Goal: Task Accomplishment & Management: Manage account settings

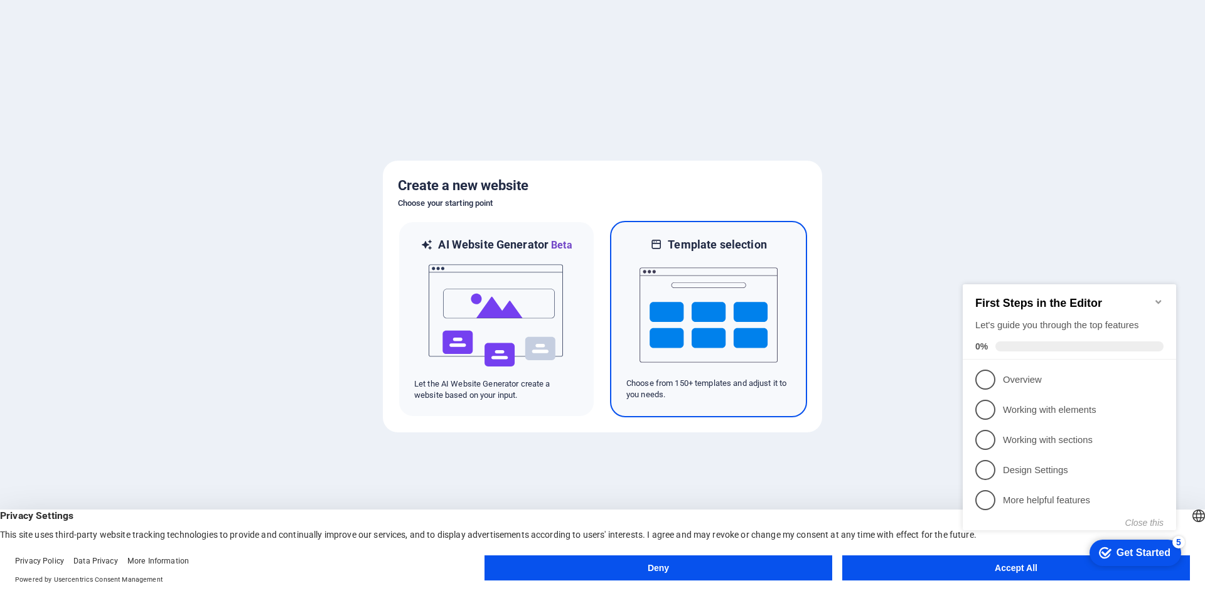
click at [693, 294] on img at bounding box center [708, 314] width 138 height 125
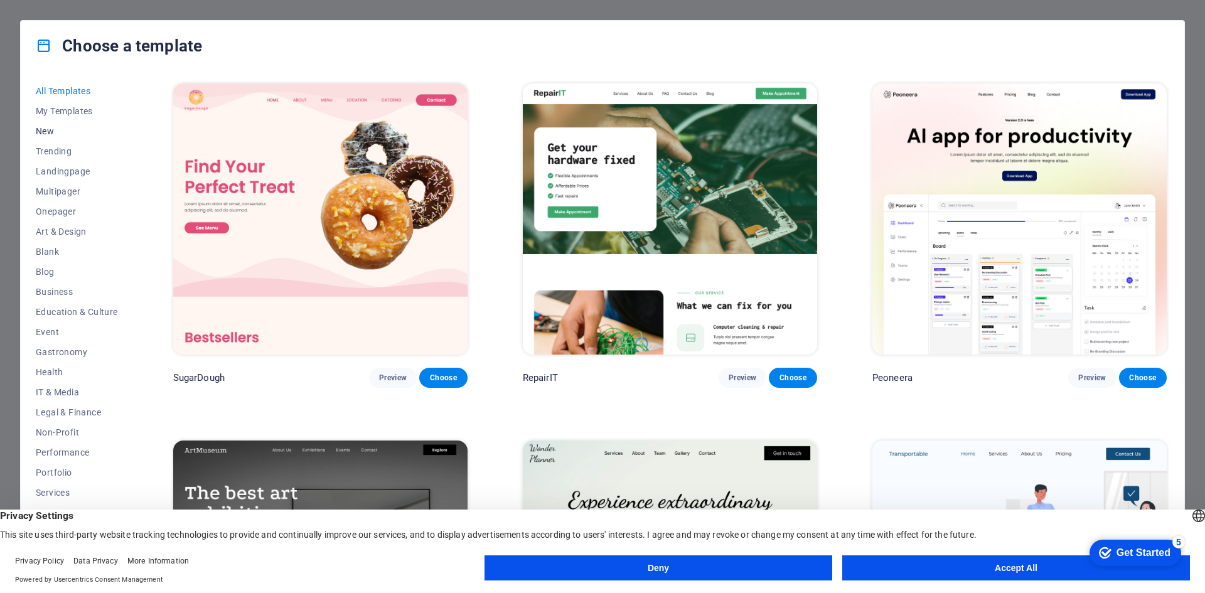
click at [46, 133] on span "New" at bounding box center [77, 131] width 82 height 10
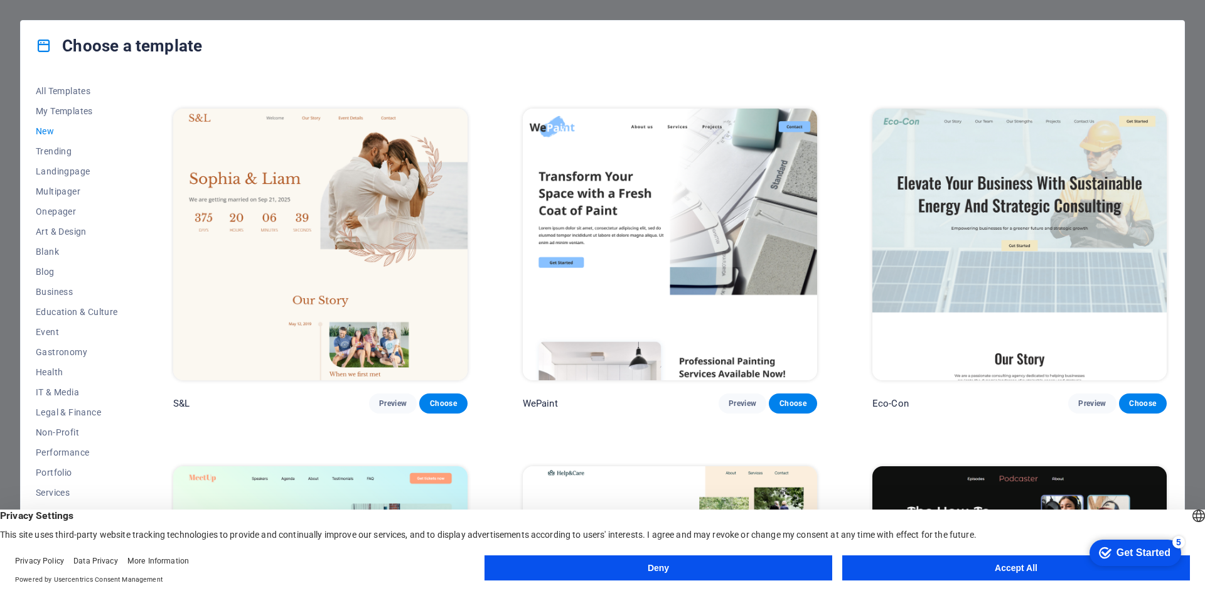
scroll to position [688, 0]
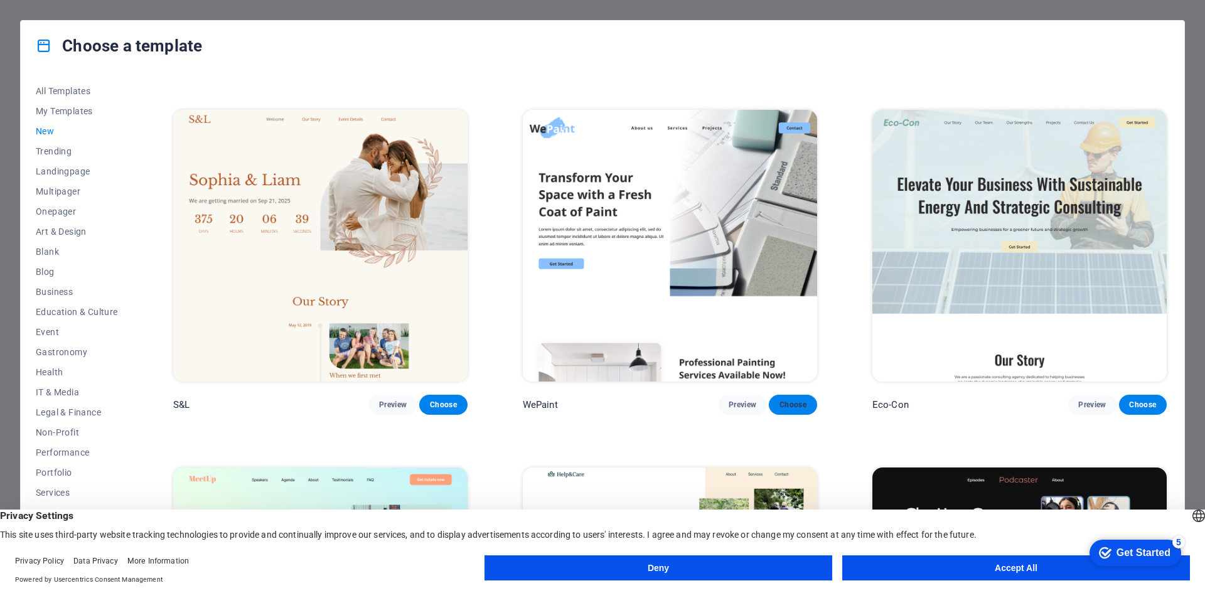
click at [792, 402] on span "Choose" at bounding box center [793, 405] width 28 height 10
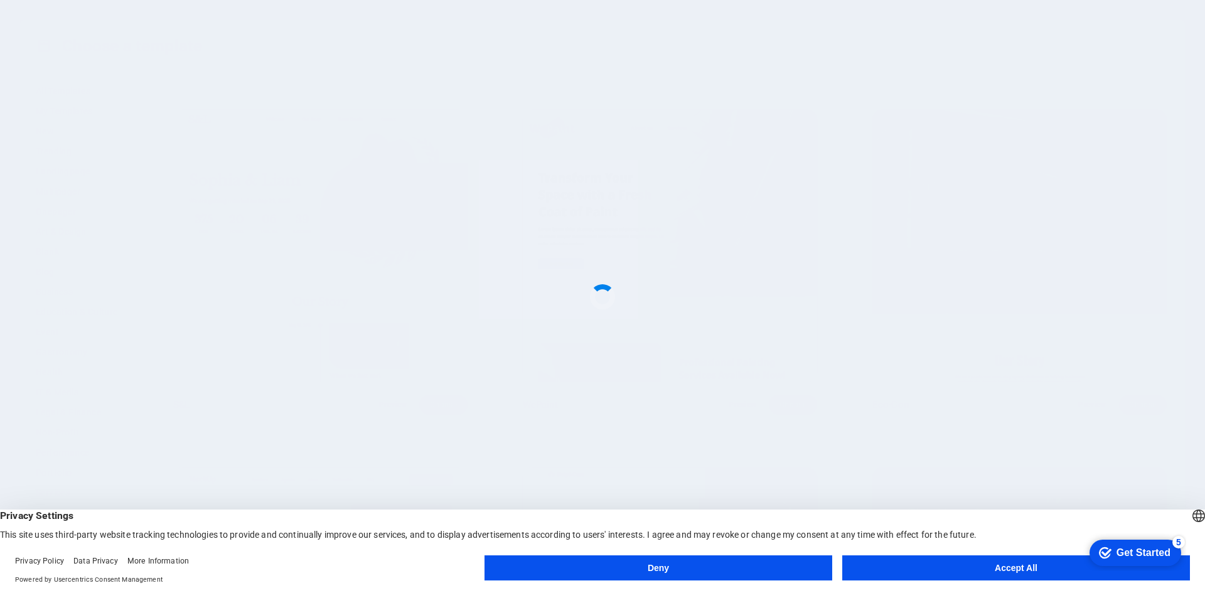
click at [912, 569] on button "Accept All" at bounding box center [1016, 567] width 348 height 25
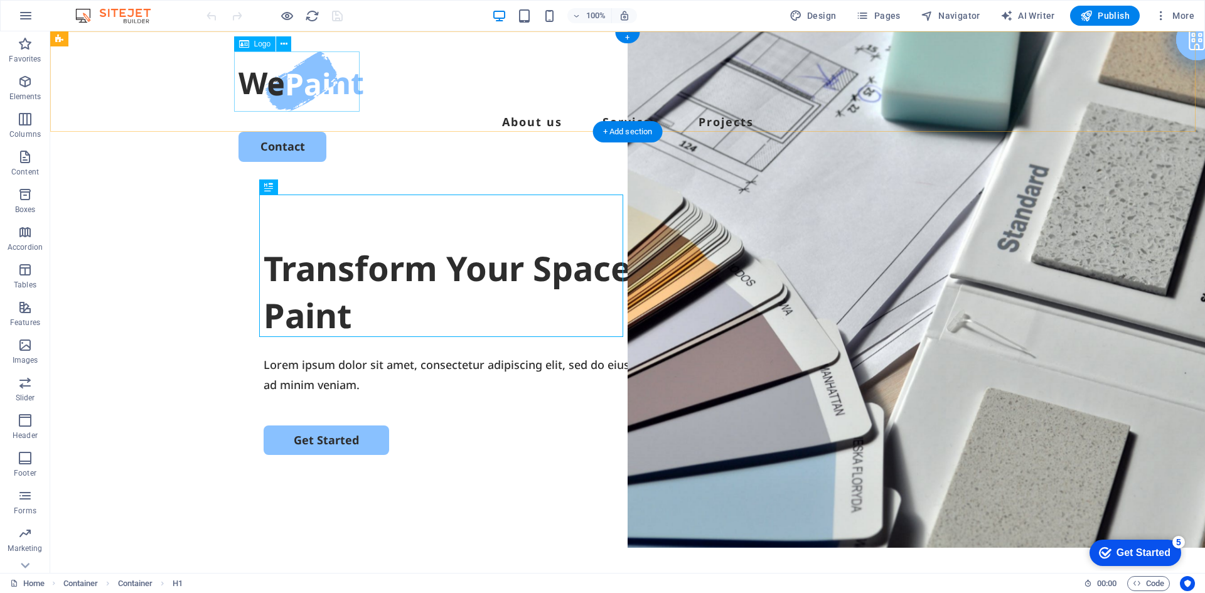
click at [322, 77] on div at bounding box center [627, 81] width 778 height 60
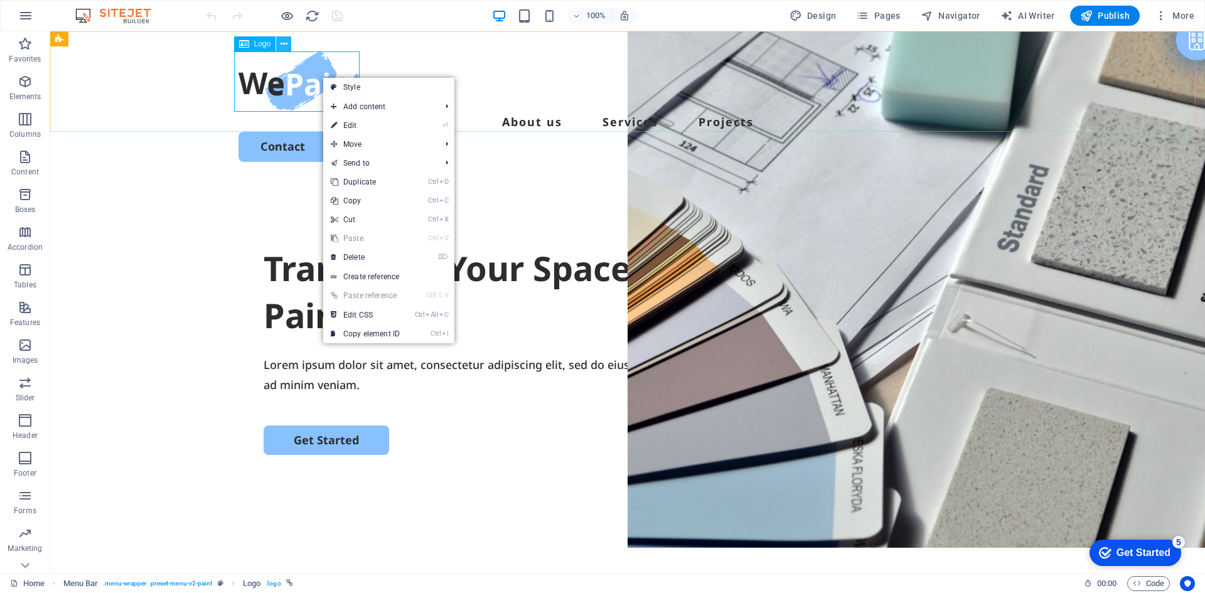
click at [284, 46] on icon at bounding box center [283, 44] width 7 height 13
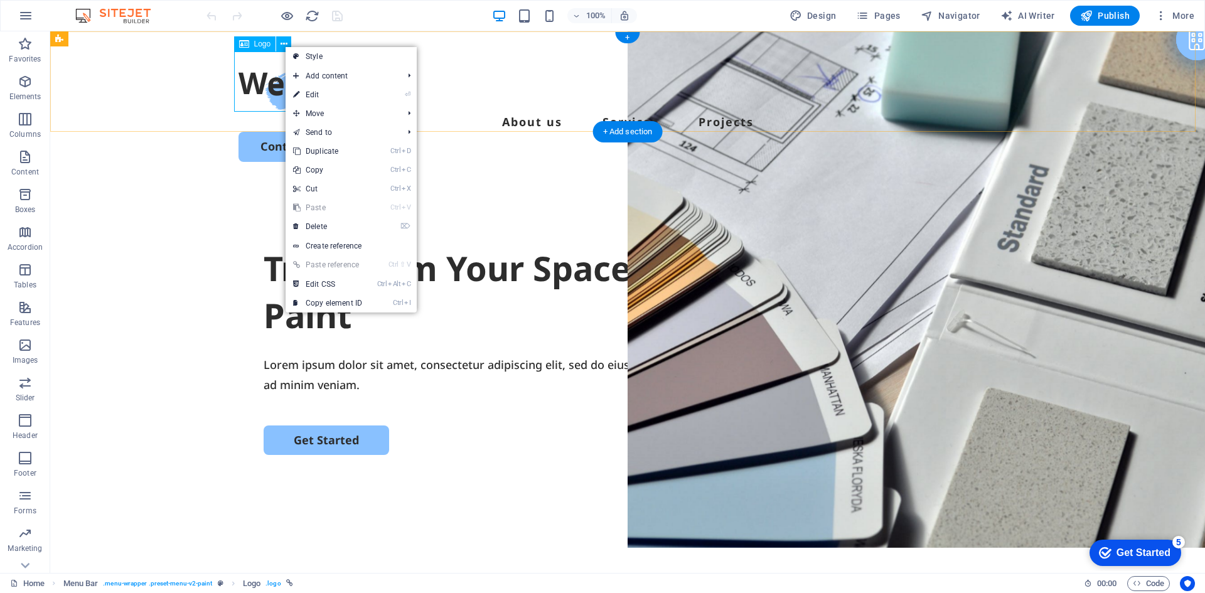
click at [262, 67] on div at bounding box center [627, 81] width 778 height 60
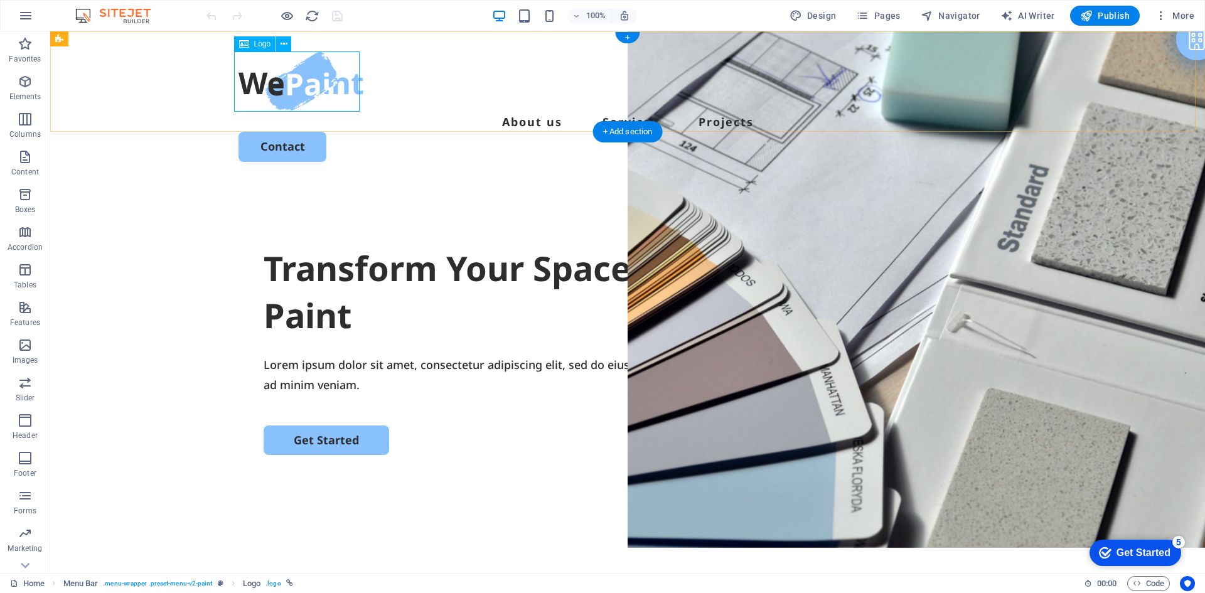
click at [275, 78] on div at bounding box center [627, 81] width 778 height 60
select select "px"
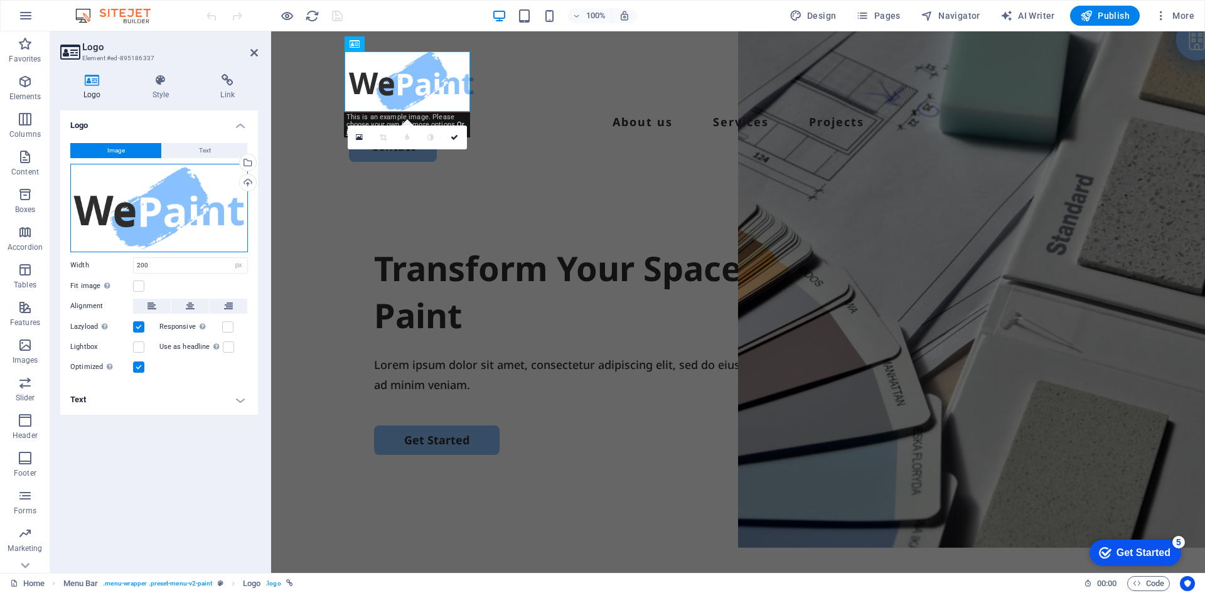
click at [105, 226] on div "Drag files here, click to choose files or select files from Files or our free s…" at bounding box center [159, 208] width 178 height 88
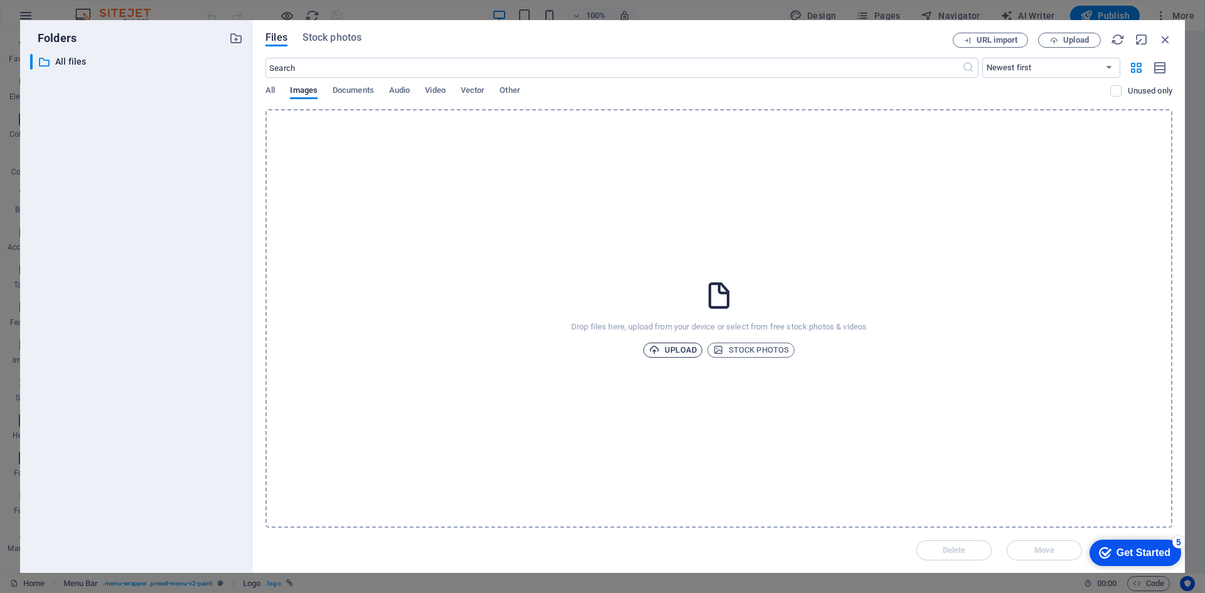
click at [690, 349] on span "Upload" at bounding box center [673, 350] width 48 height 15
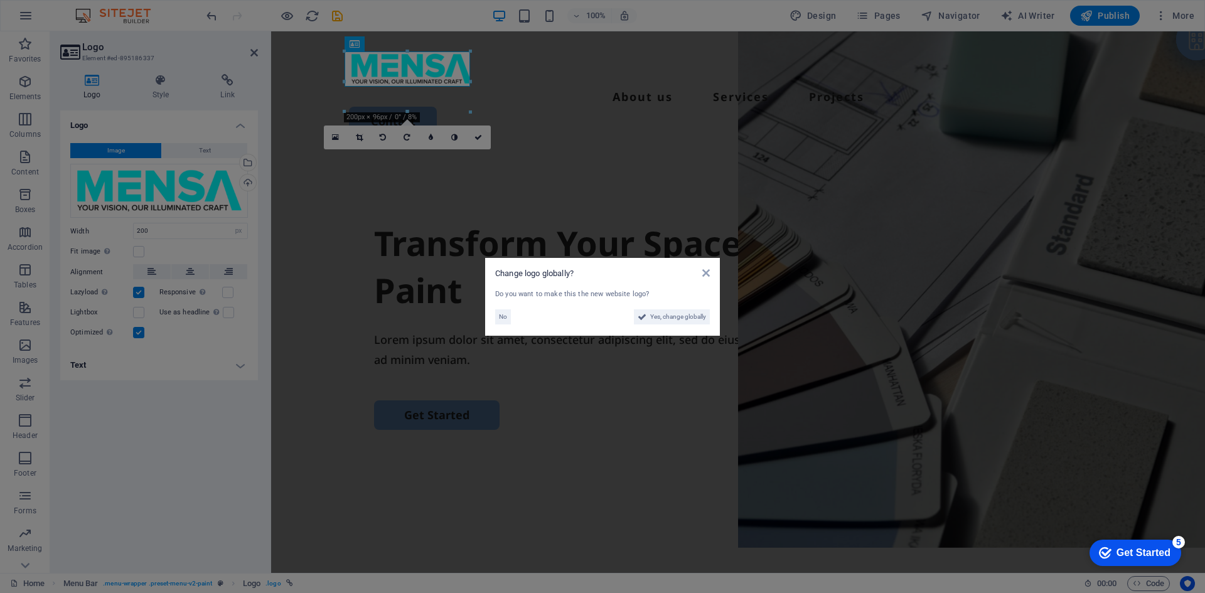
click at [949, 375] on aside "Change logo globally? Do you want to make this the new website logo? No Yes, ch…" at bounding box center [602, 296] width 1205 height 593
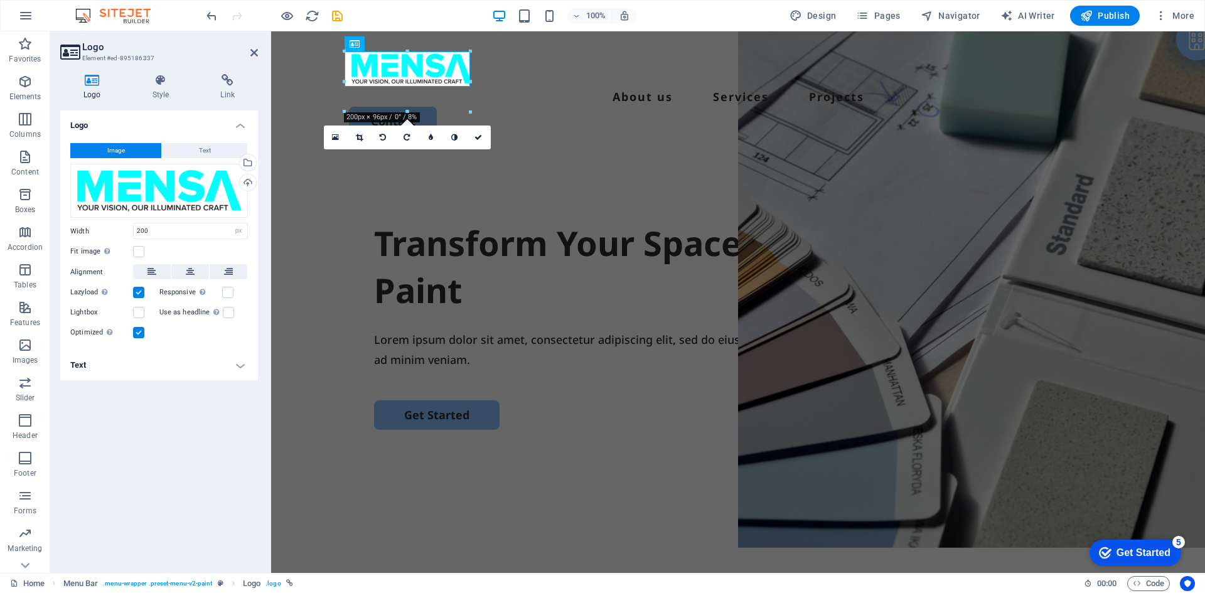
click at [189, 445] on div "Logo Image Text Drag files here, click to choose files or select files from Fil…" at bounding box center [159, 336] width 198 height 452
click at [1109, 21] on span "Publish" at bounding box center [1105, 15] width 50 height 13
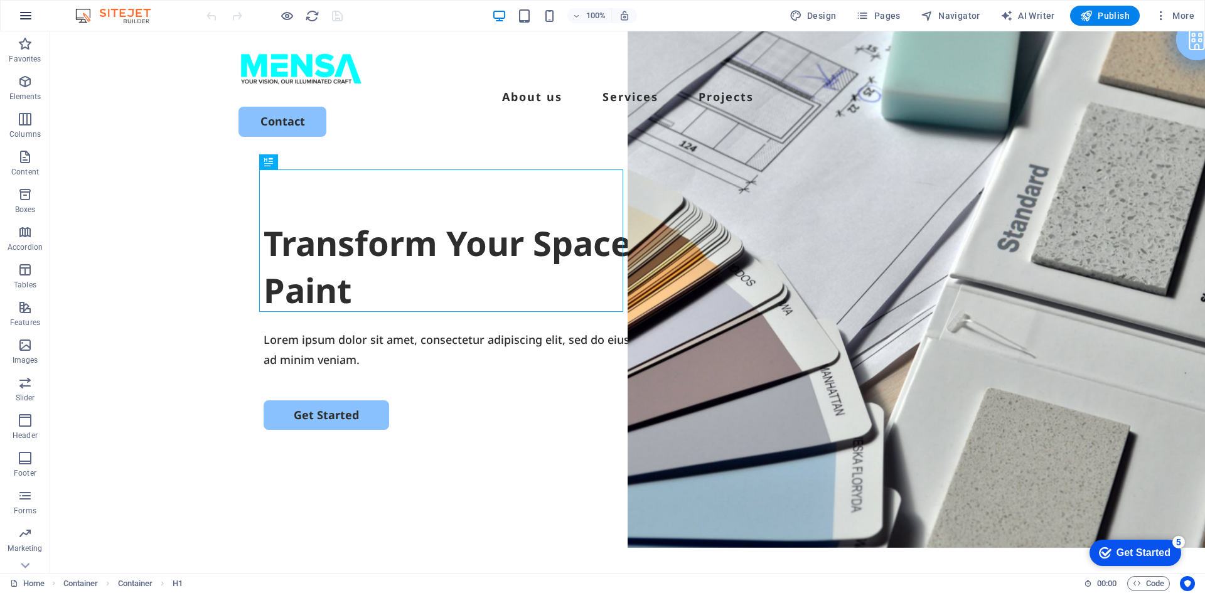
click at [25, 21] on icon "button" at bounding box center [25, 15] width 15 height 15
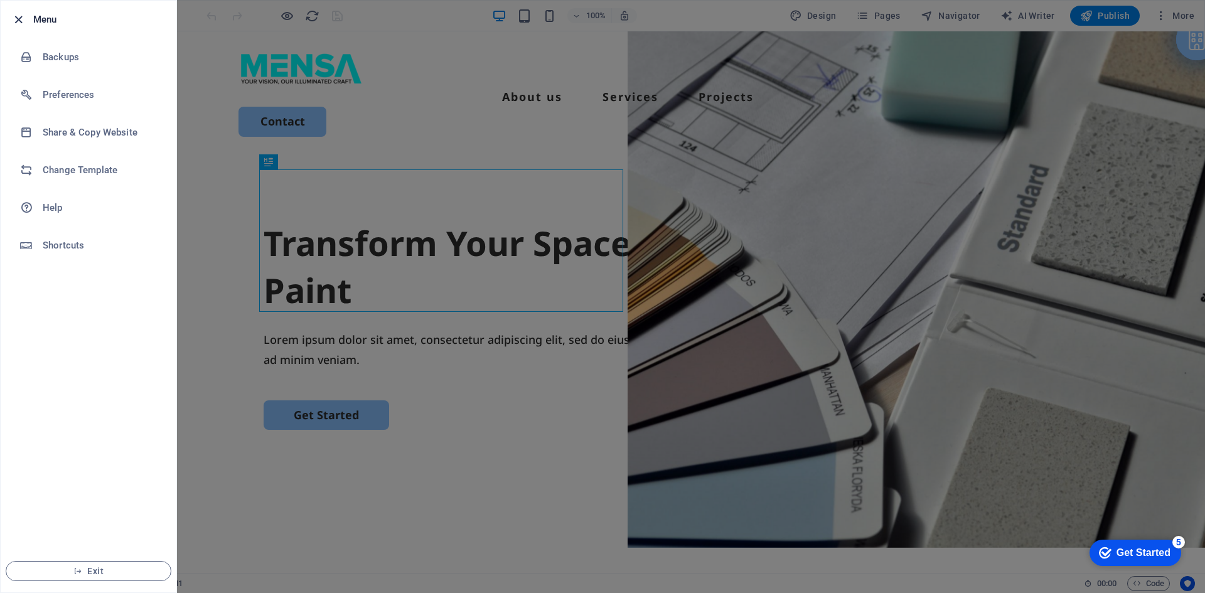
click at [23, 19] on icon "button" at bounding box center [18, 20] width 14 height 14
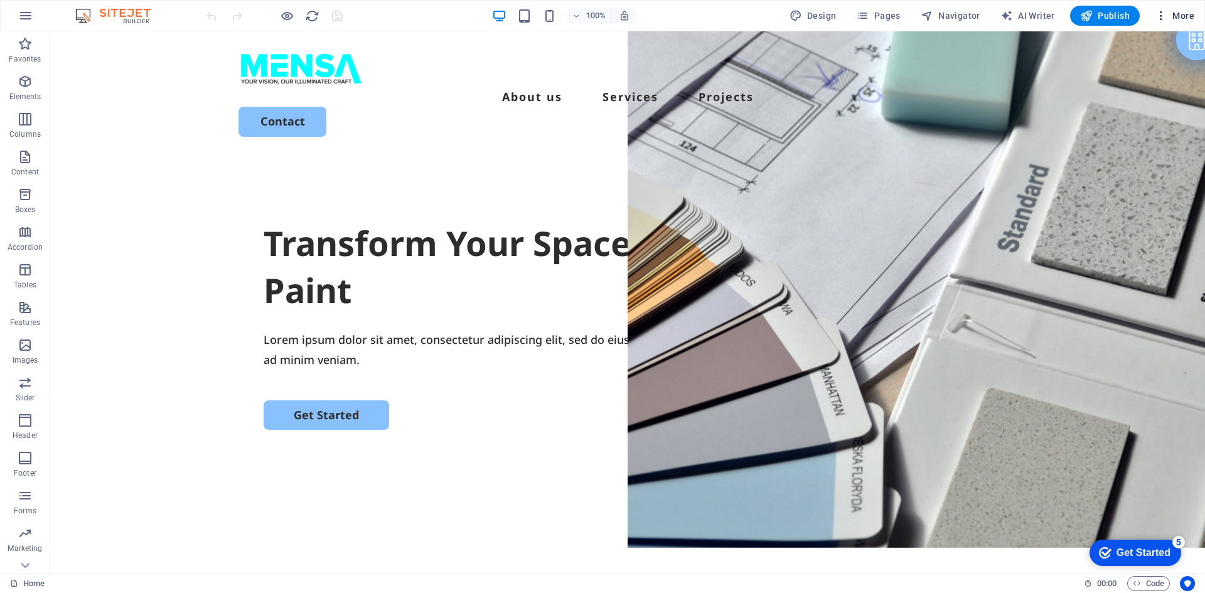
click at [1184, 10] on span "More" at bounding box center [1174, 15] width 40 height 13
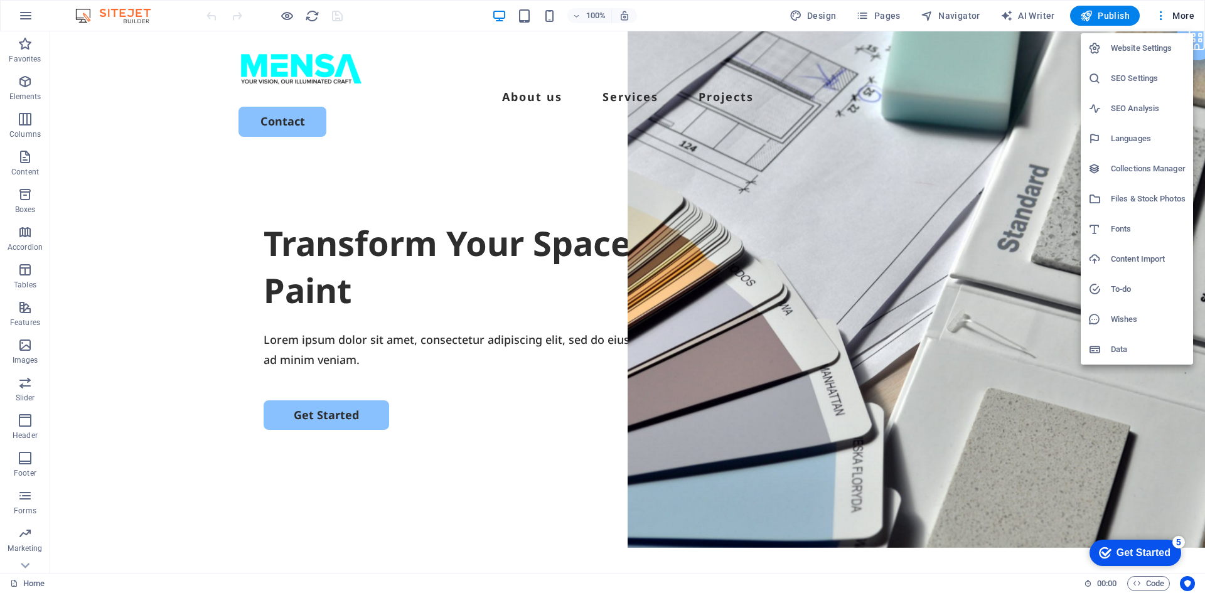
click at [1154, 44] on h6 "Website Settings" at bounding box center [1147, 48] width 75 height 15
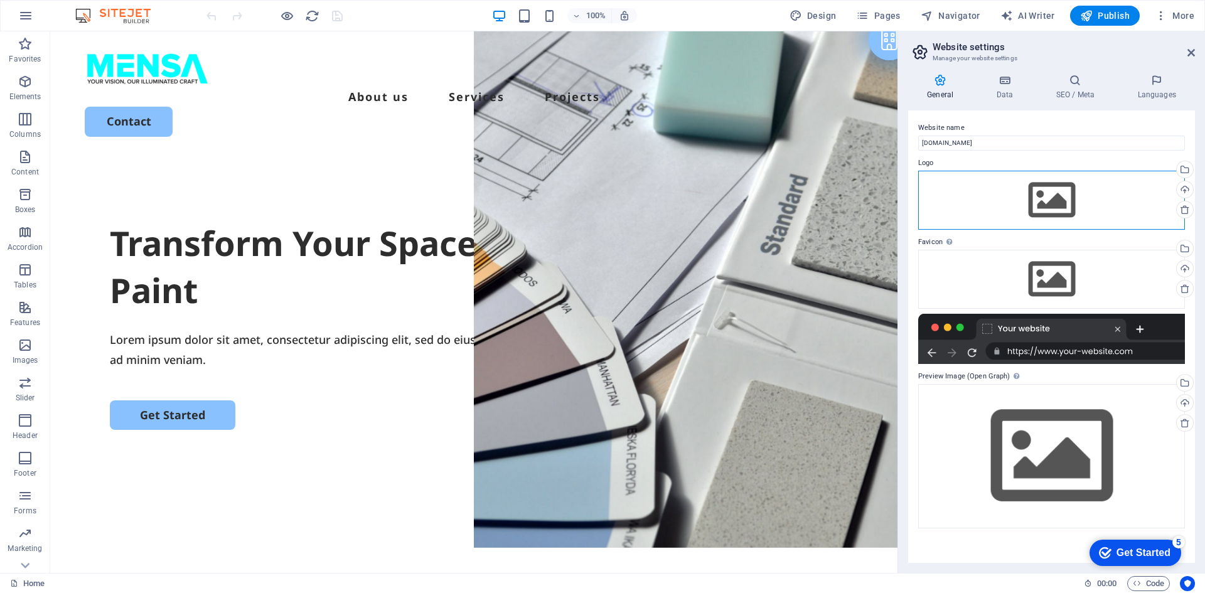
click at [1055, 201] on div "Drag files here, click to choose files or select files from Files or our free s…" at bounding box center [1051, 200] width 267 height 59
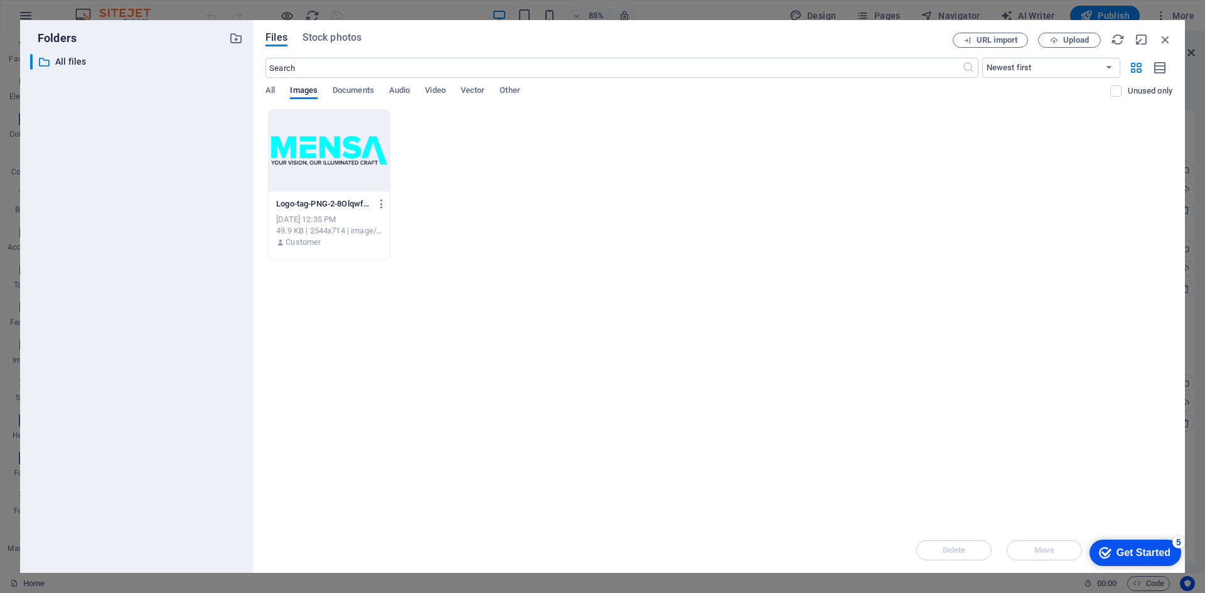
click at [340, 154] on div at bounding box center [329, 151] width 121 height 82
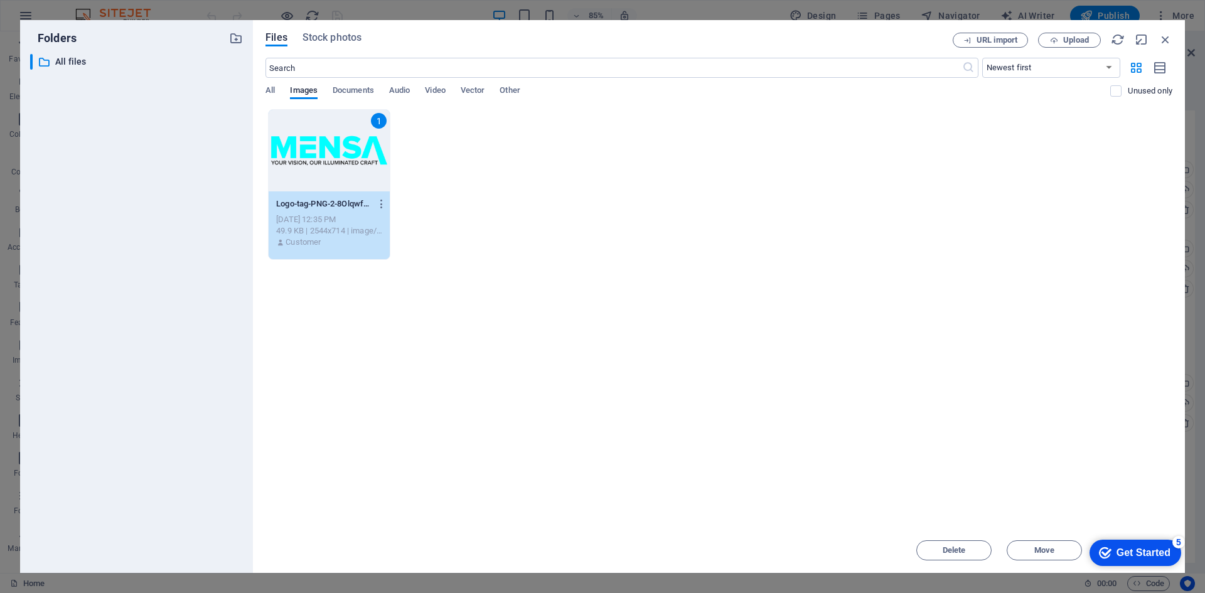
click at [1116, 550] on div "Get Started" at bounding box center [1143, 552] width 54 height 11
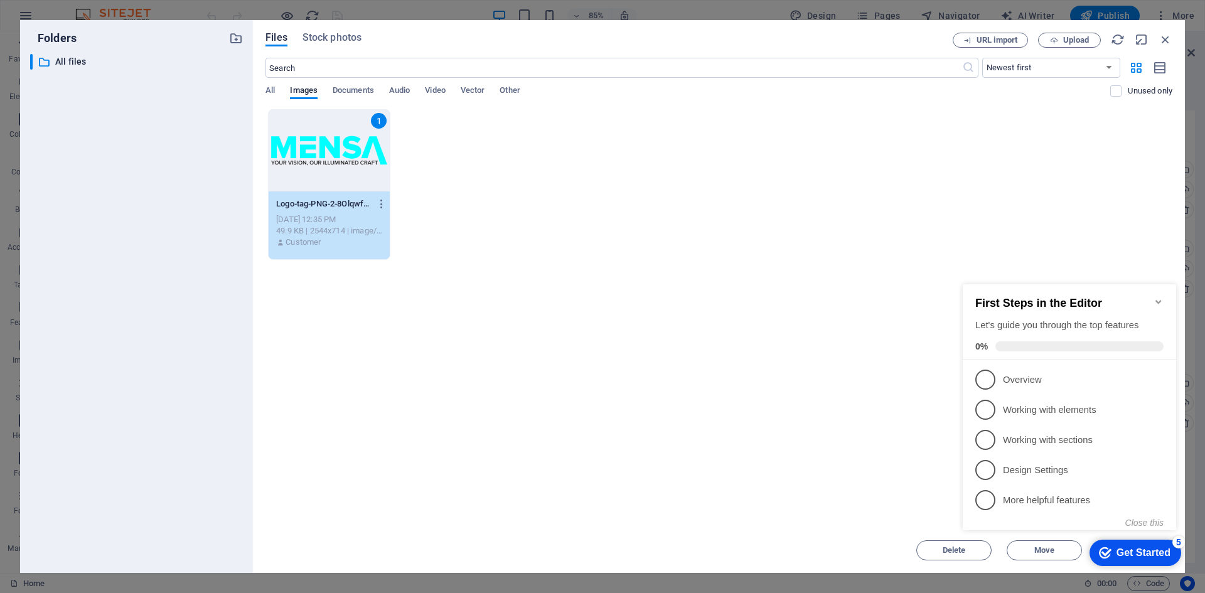
click at [873, 432] on div "Drop files here to upload them instantly 1 Logo-tag-PNG-2-8OlqwfE7br3XuHAz9YRP_…" at bounding box center [718, 318] width 907 height 418
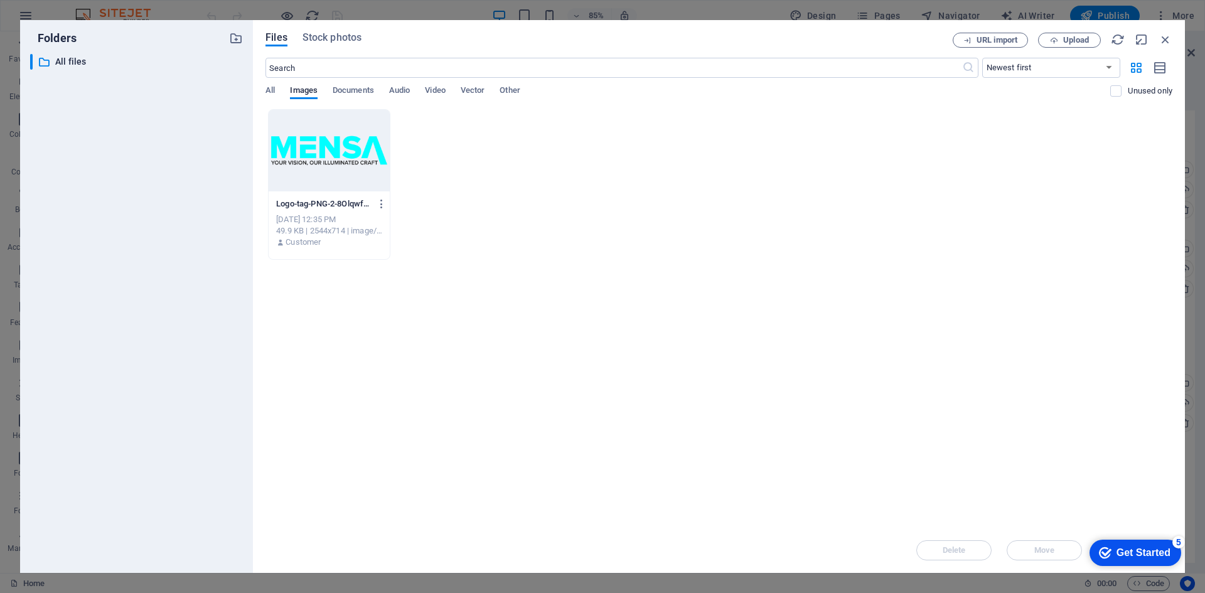
click at [339, 146] on div at bounding box center [329, 151] width 121 height 82
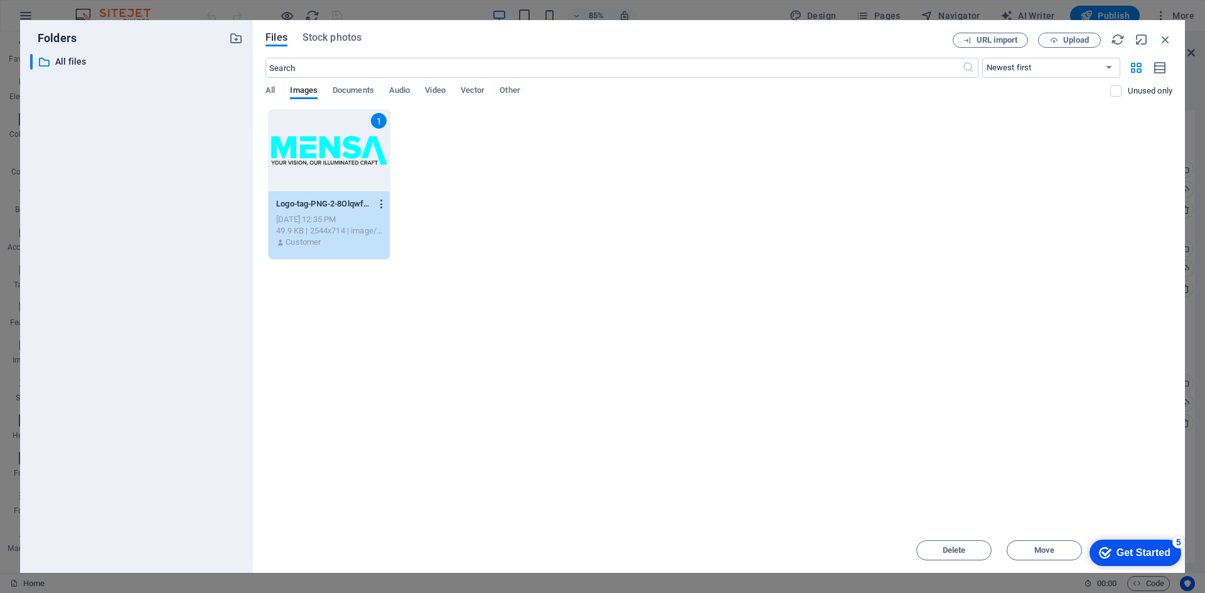
click at [383, 203] on icon "button" at bounding box center [382, 203] width 12 height 11
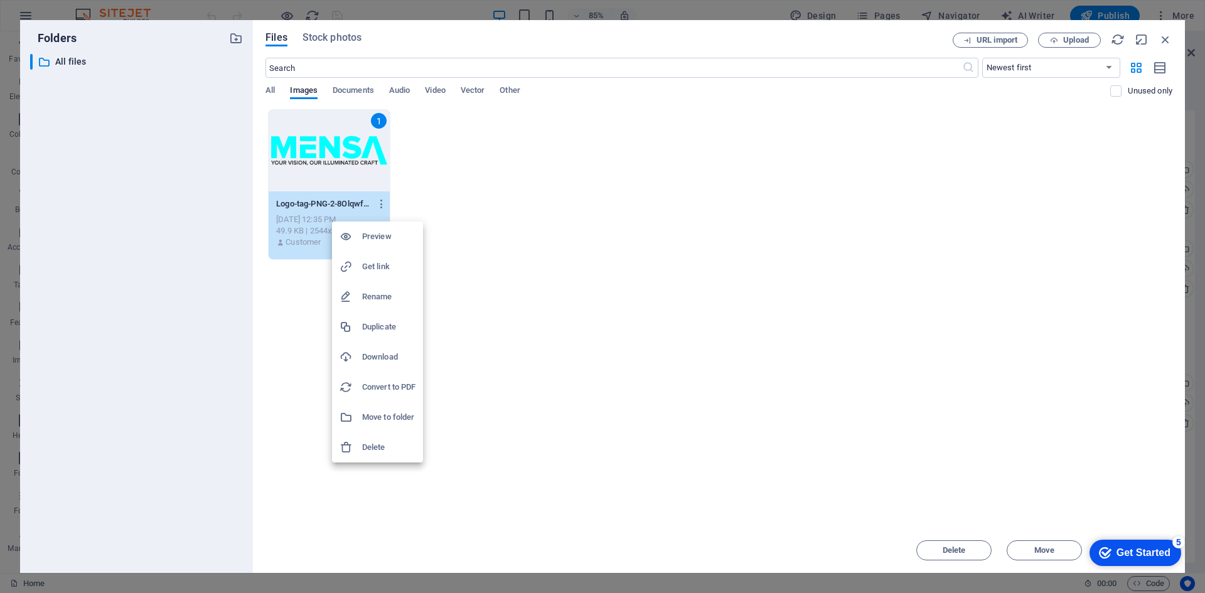
click at [380, 206] on div at bounding box center [602, 296] width 1205 height 593
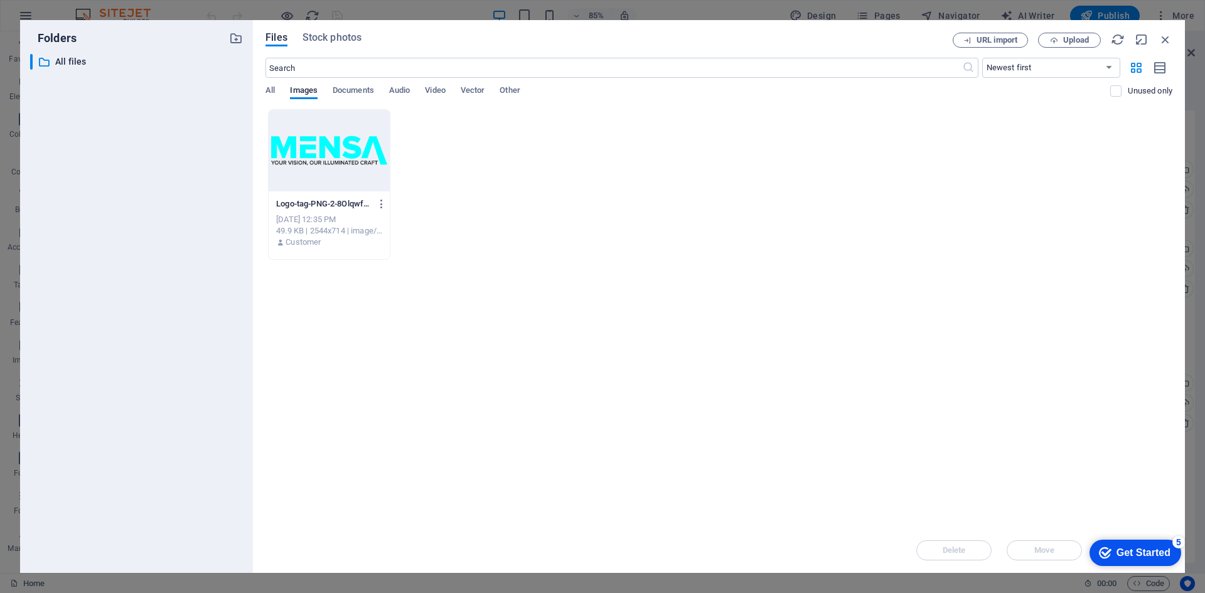
click at [1109, 560] on div "checkmark Get Started 5" at bounding box center [1135, 553] width 92 height 26
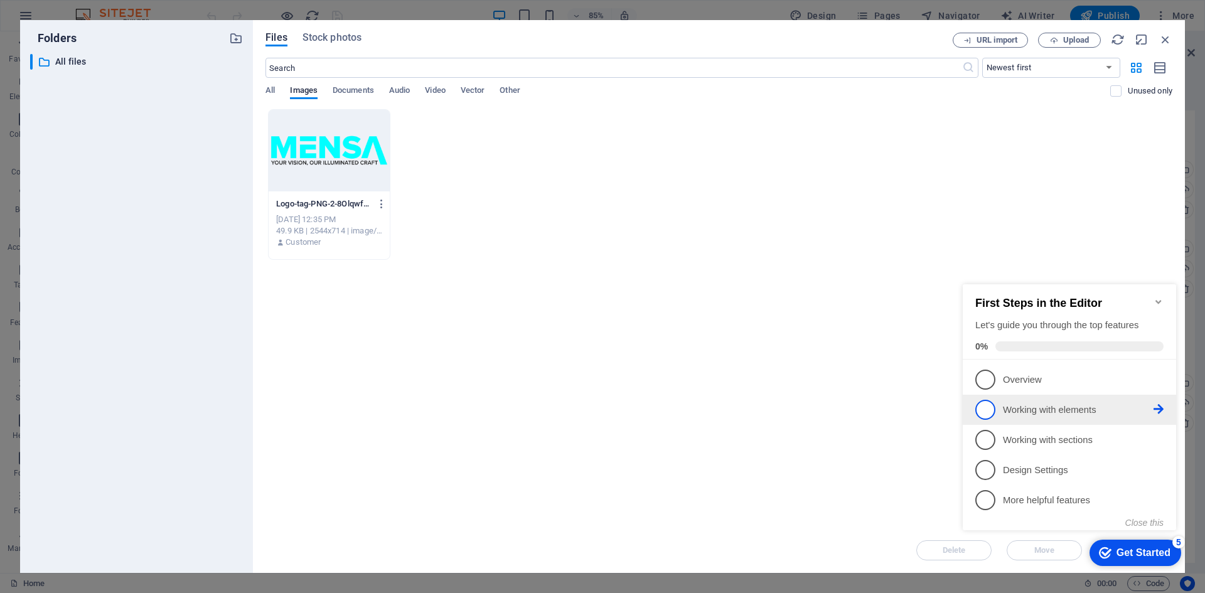
click at [983, 408] on span "2" at bounding box center [985, 410] width 20 height 20
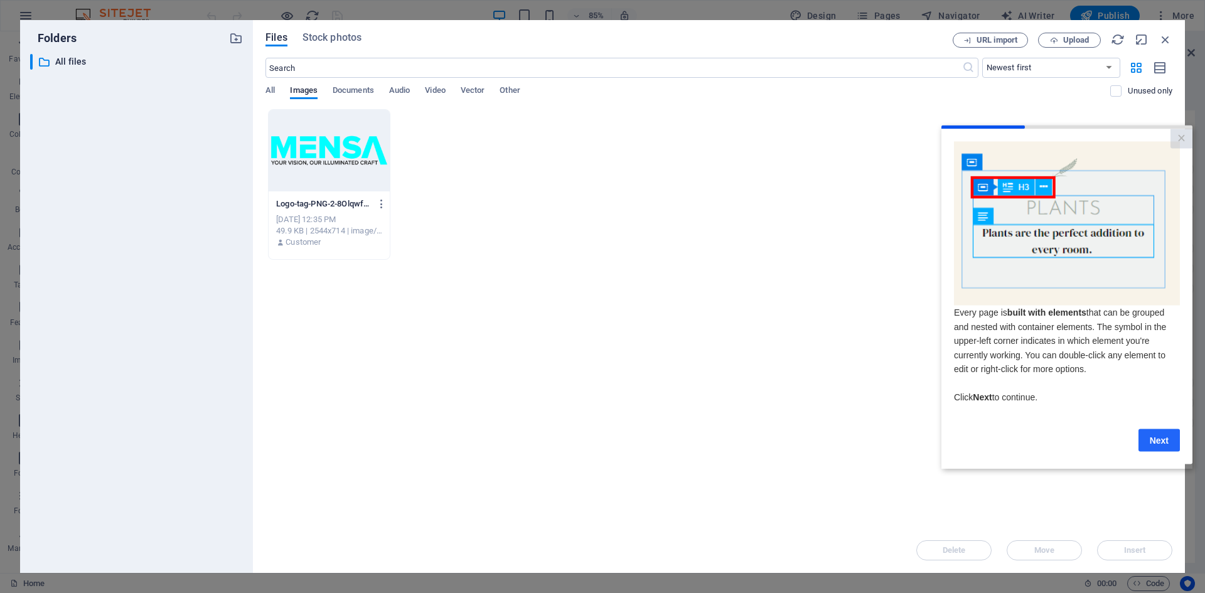
click at [1159, 445] on link "Next" at bounding box center [1158, 439] width 41 height 23
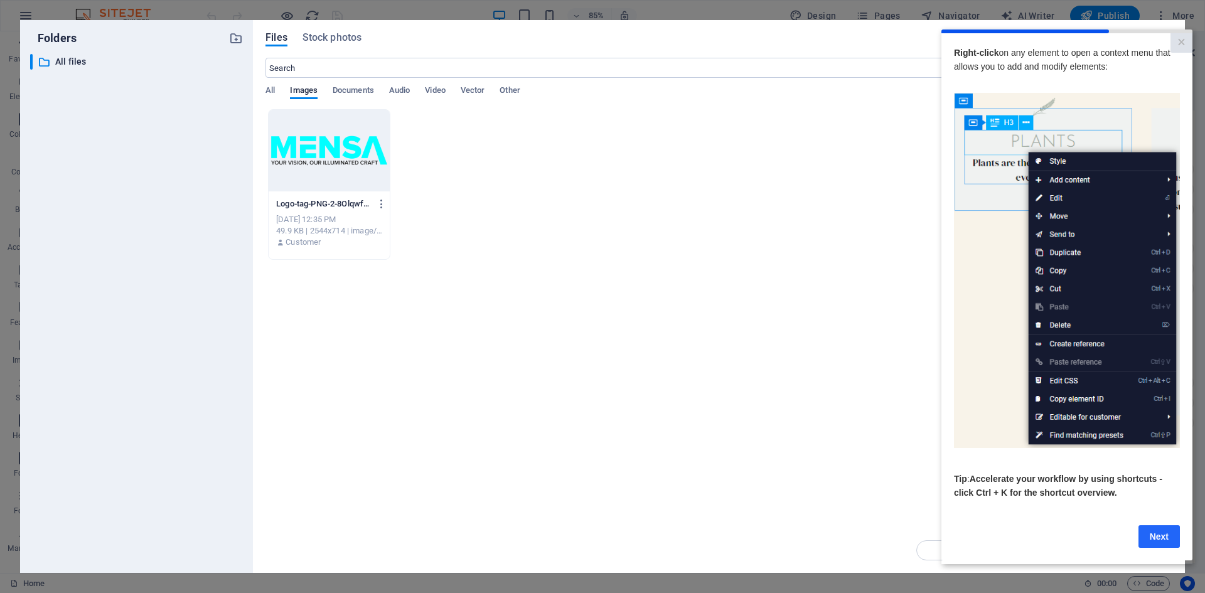
click at [1149, 540] on link "Next" at bounding box center [1158, 535] width 41 height 23
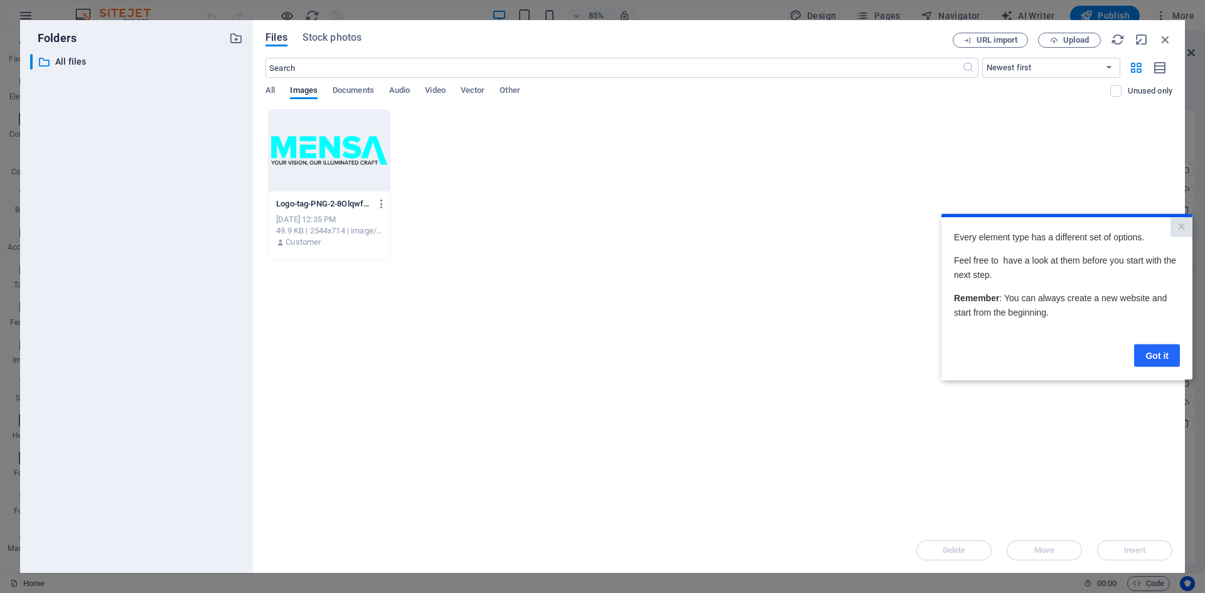
click at [1152, 359] on link "Got it" at bounding box center [1157, 355] width 46 height 23
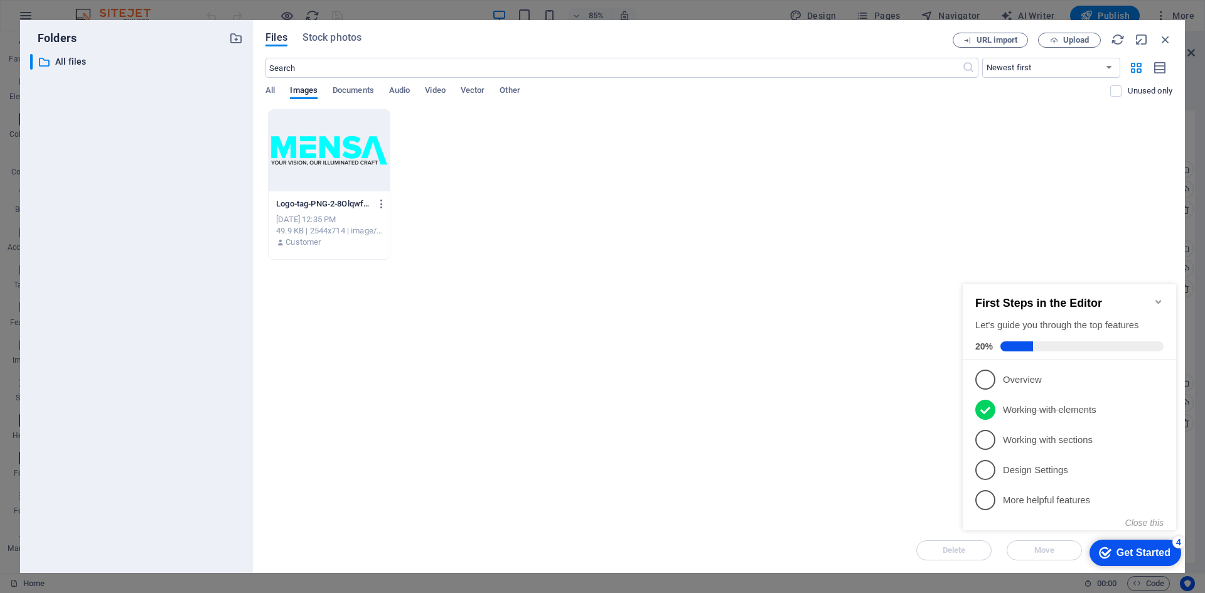
click at [1124, 556] on div "Get Started" at bounding box center [1143, 552] width 54 height 11
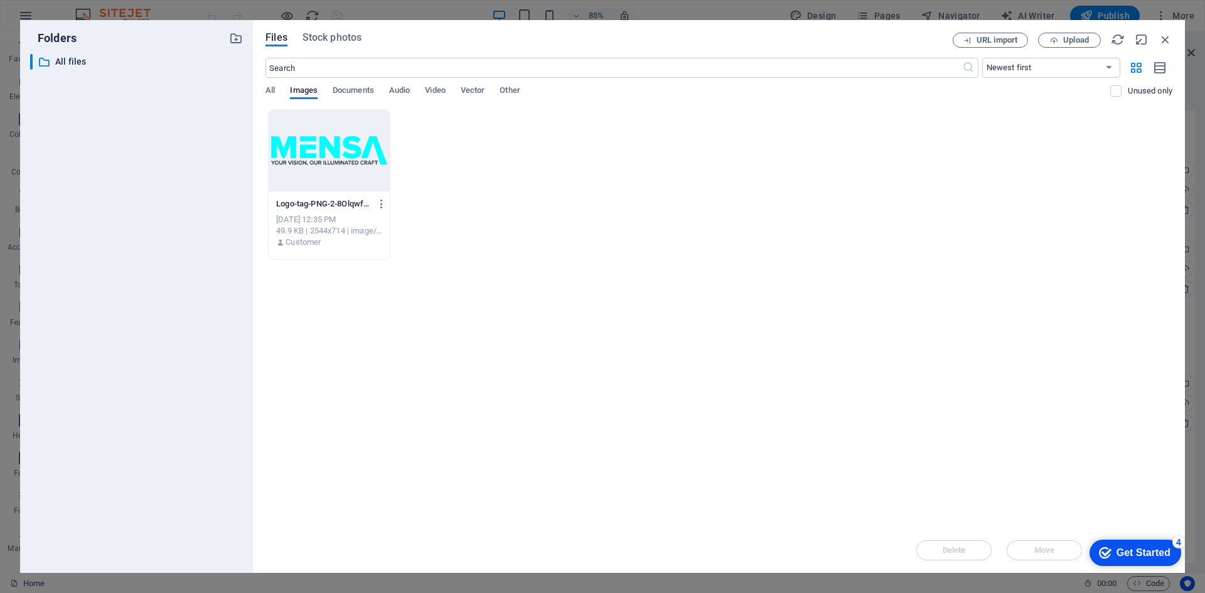
click at [1132, 551] on div "Get Started" at bounding box center [1143, 552] width 54 height 11
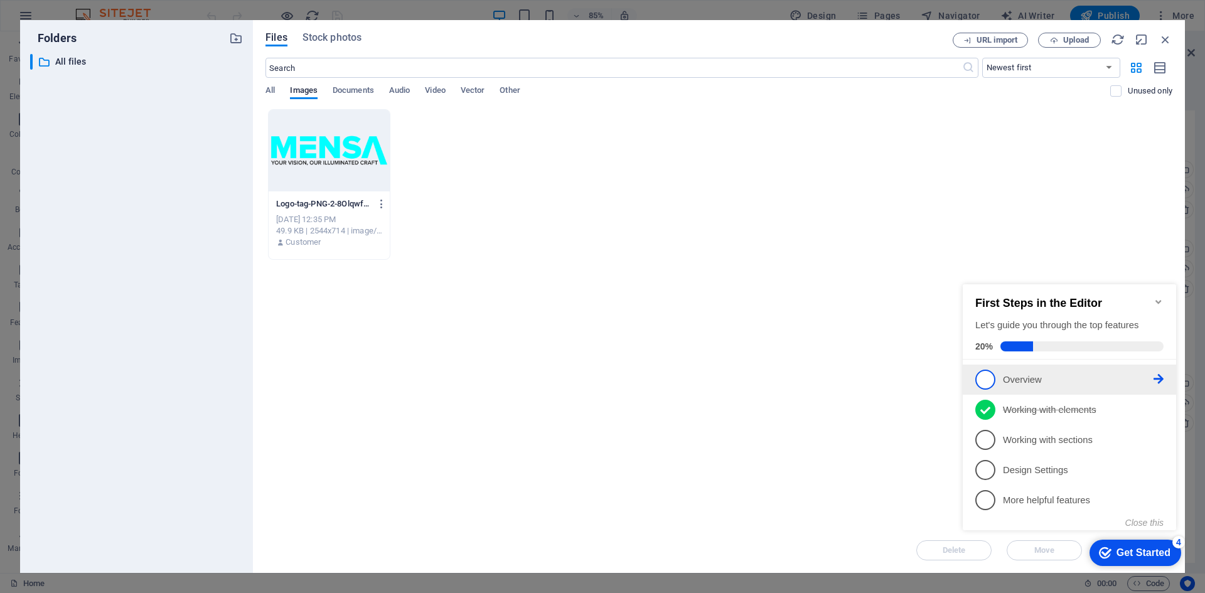
click at [985, 376] on span "1" at bounding box center [985, 380] width 20 height 20
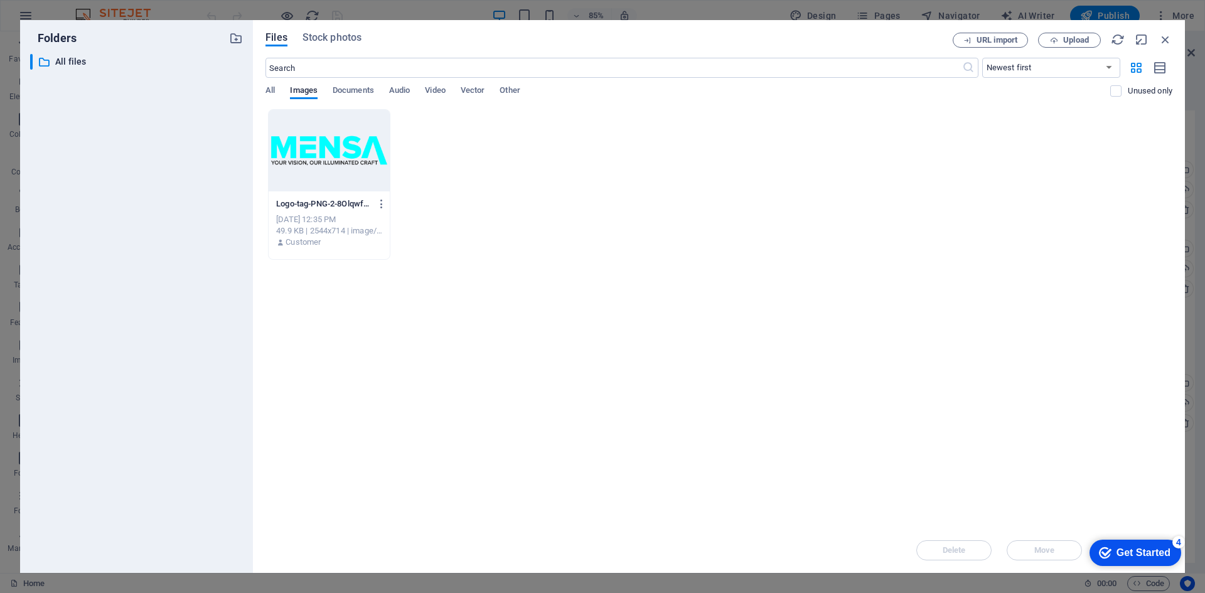
click at [1122, 552] on div "Get Started" at bounding box center [1143, 552] width 54 height 11
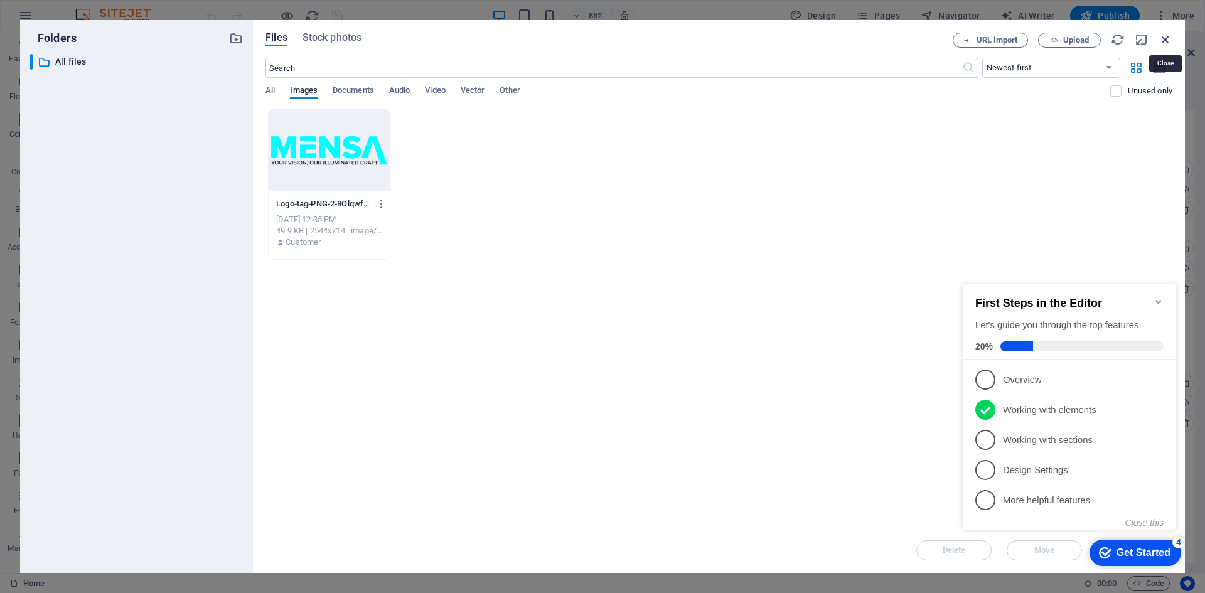
click at [1164, 36] on icon "button" at bounding box center [1165, 40] width 14 height 14
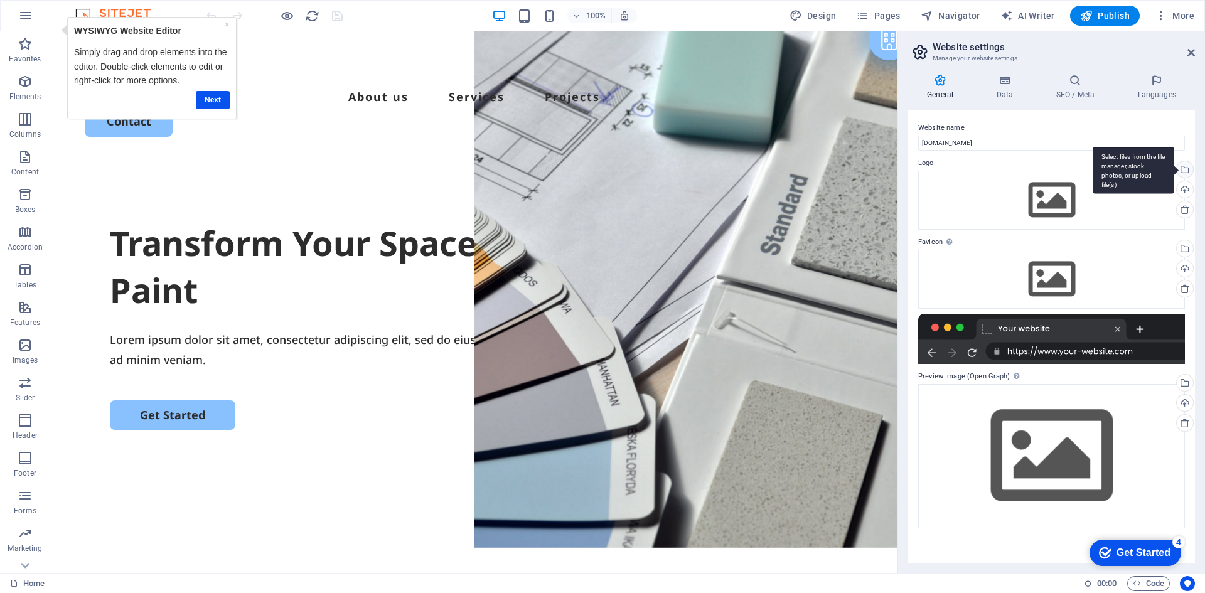
click at [1184, 172] on div "Select files from the file manager, stock photos, or upload file(s)" at bounding box center [1183, 170] width 19 height 19
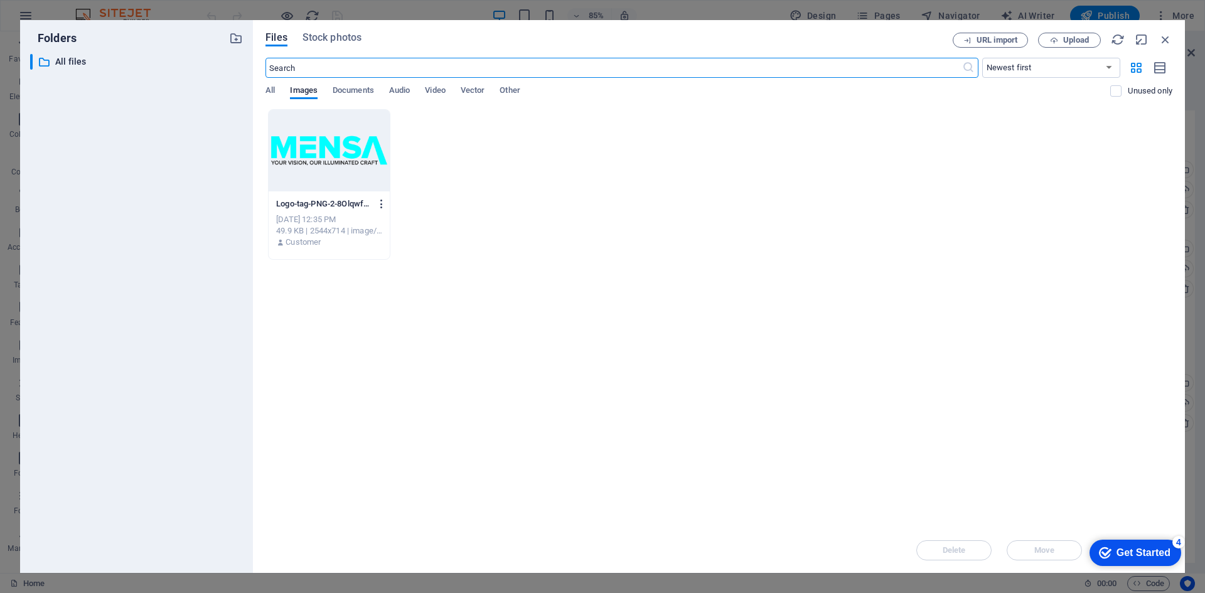
click at [385, 206] on icon "button" at bounding box center [382, 203] width 12 height 11
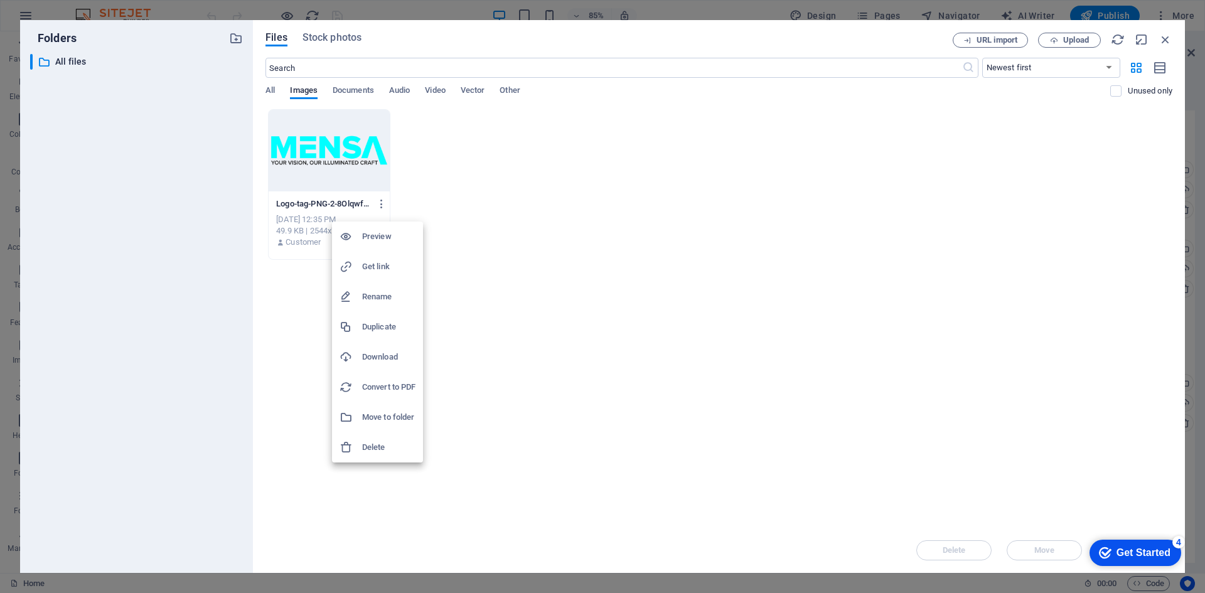
click at [455, 216] on div at bounding box center [602, 296] width 1205 height 593
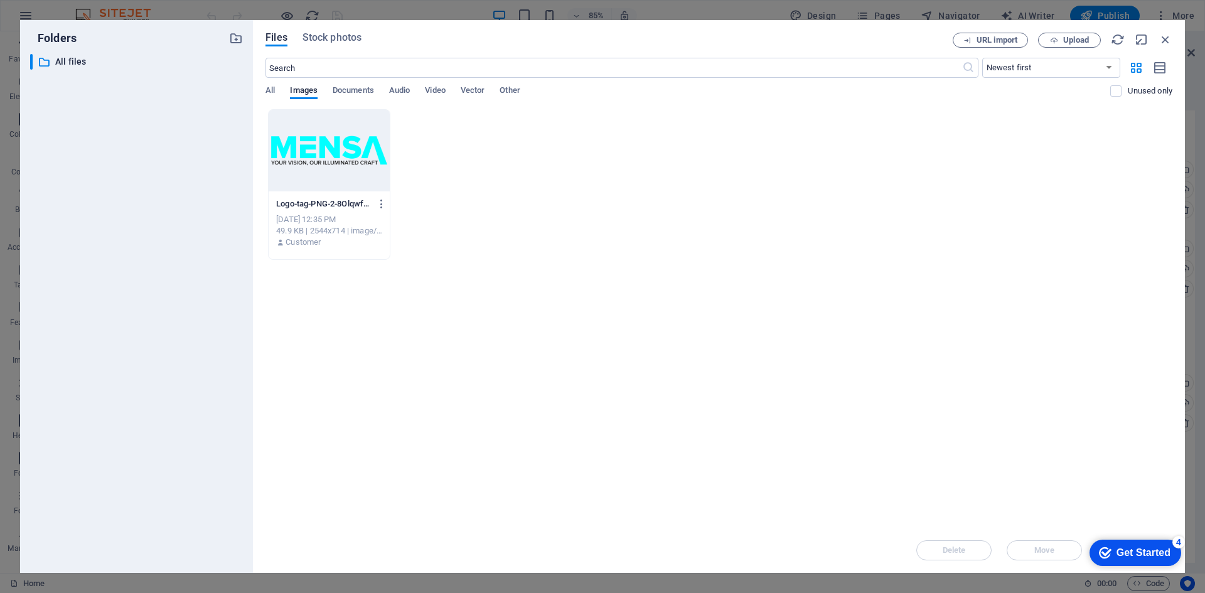
click at [317, 206] on p "Logo-tag-PNG-2-8OlqwfE7br3XuHAz9YRP_Q.png" at bounding box center [323, 203] width 94 height 11
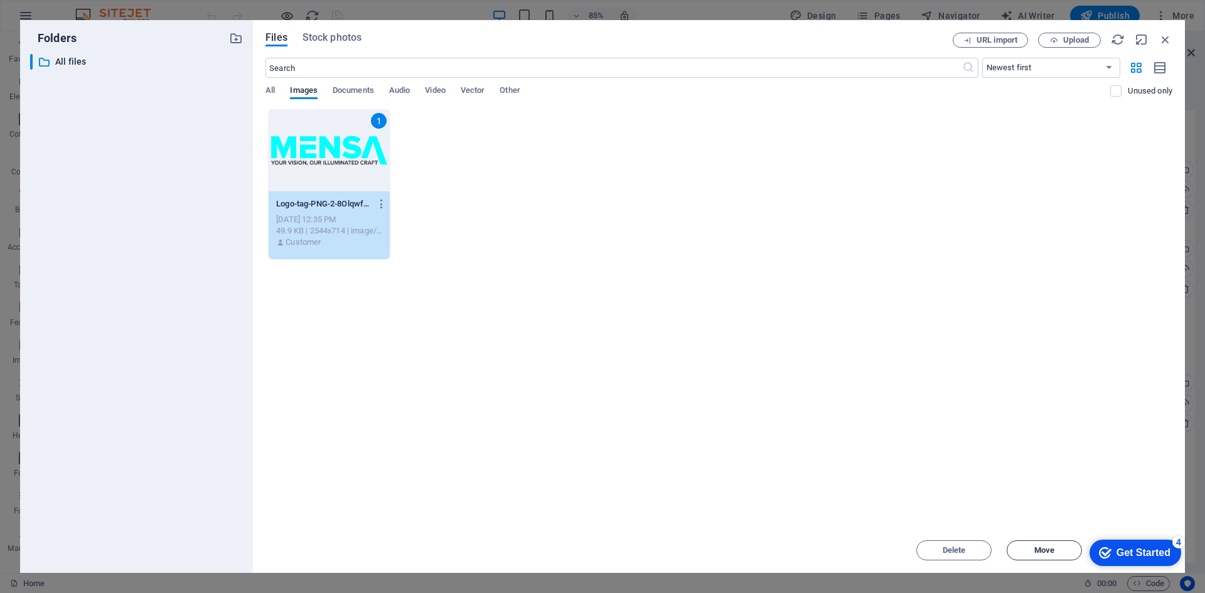
click at [1053, 551] on span "Move" at bounding box center [1044, 550] width 20 height 8
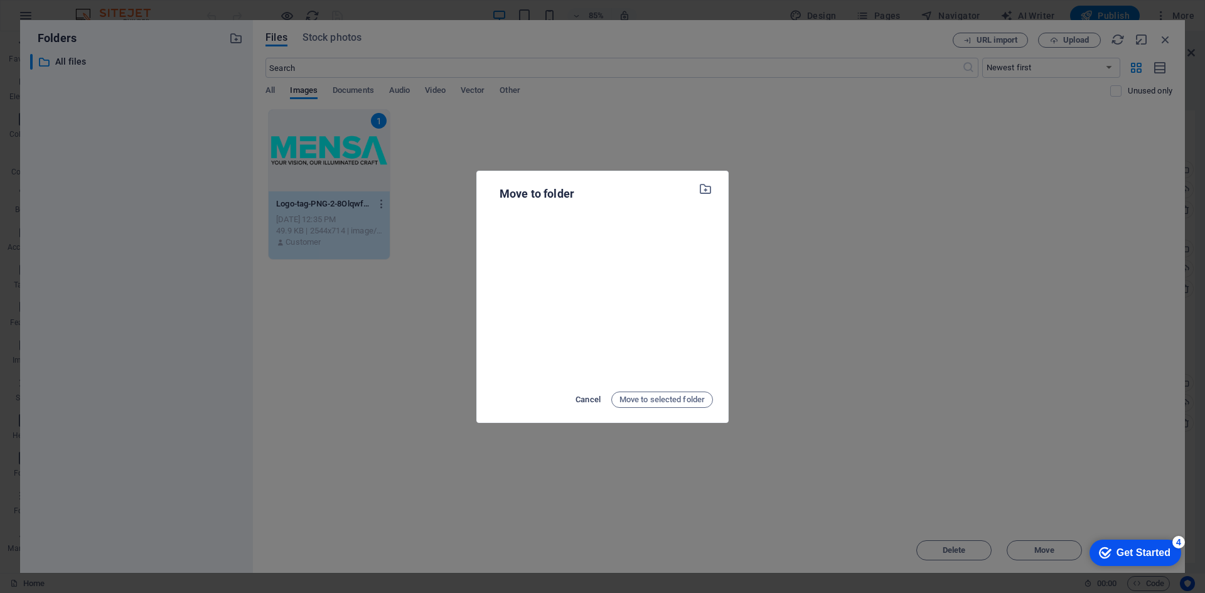
click at [583, 391] on button "Cancel" at bounding box center [587, 400] width 31 height 20
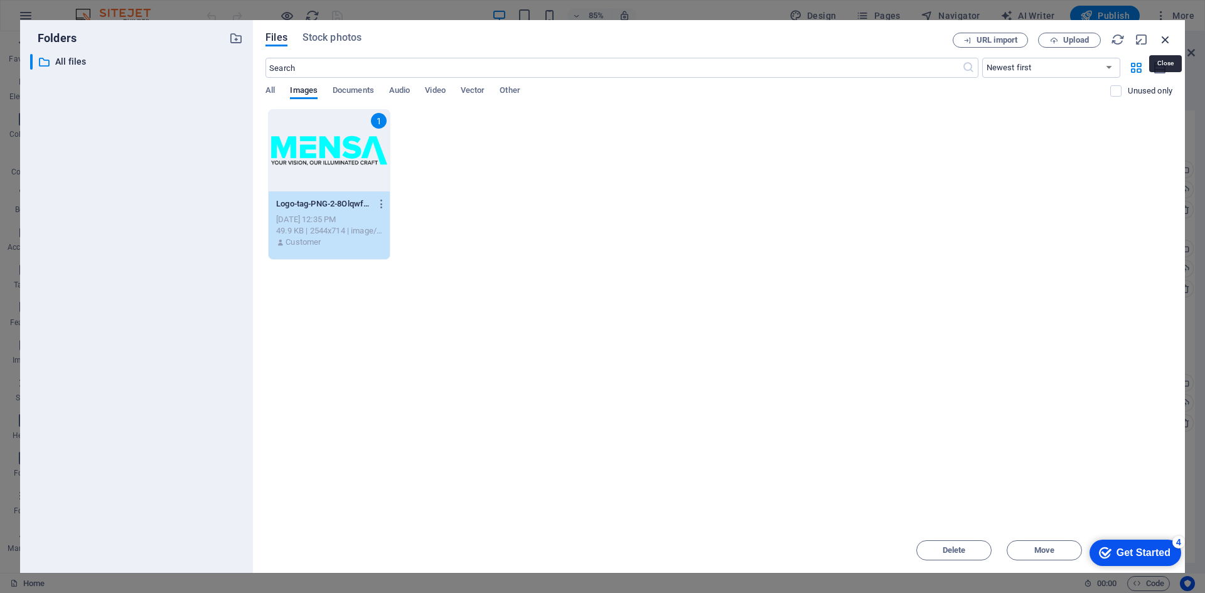
click at [1163, 38] on icon "button" at bounding box center [1165, 40] width 14 height 14
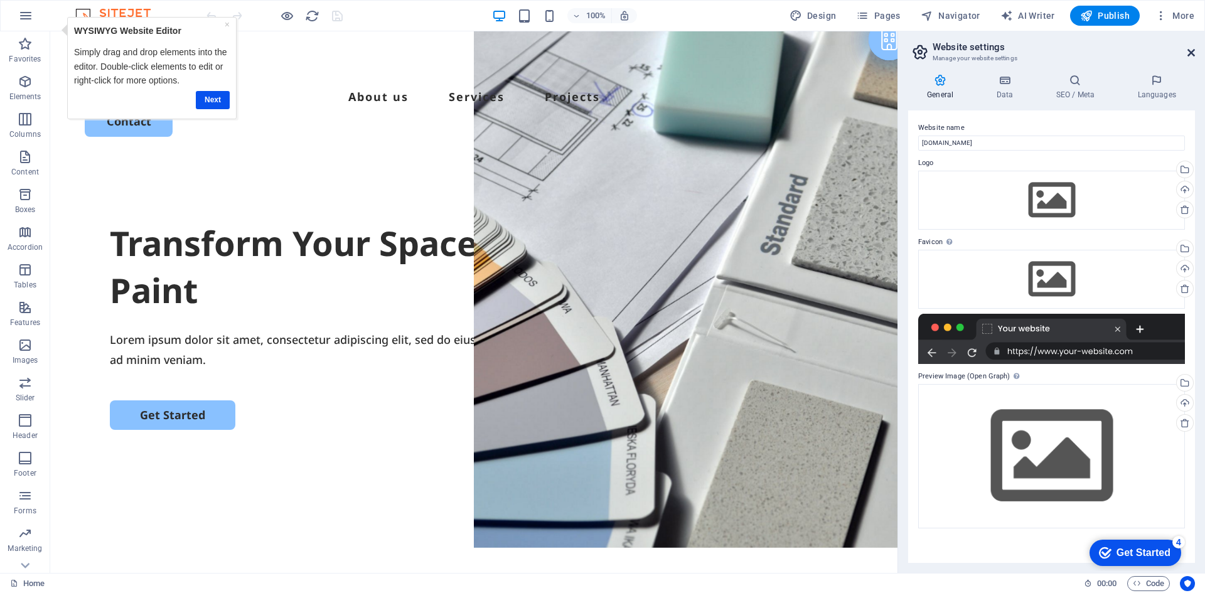
click at [1191, 53] on icon at bounding box center [1191, 53] width 8 height 10
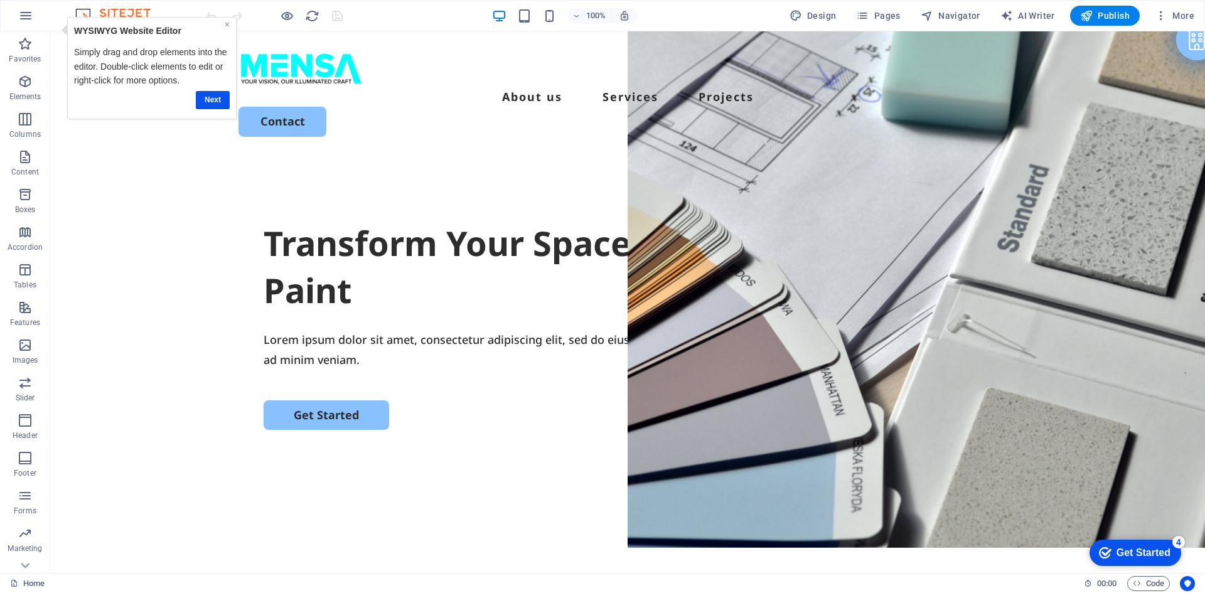
click at [227, 24] on link "×" at bounding box center [227, 24] width 5 height 10
click at [1167, 11] on icon "button" at bounding box center [1160, 15] width 13 height 13
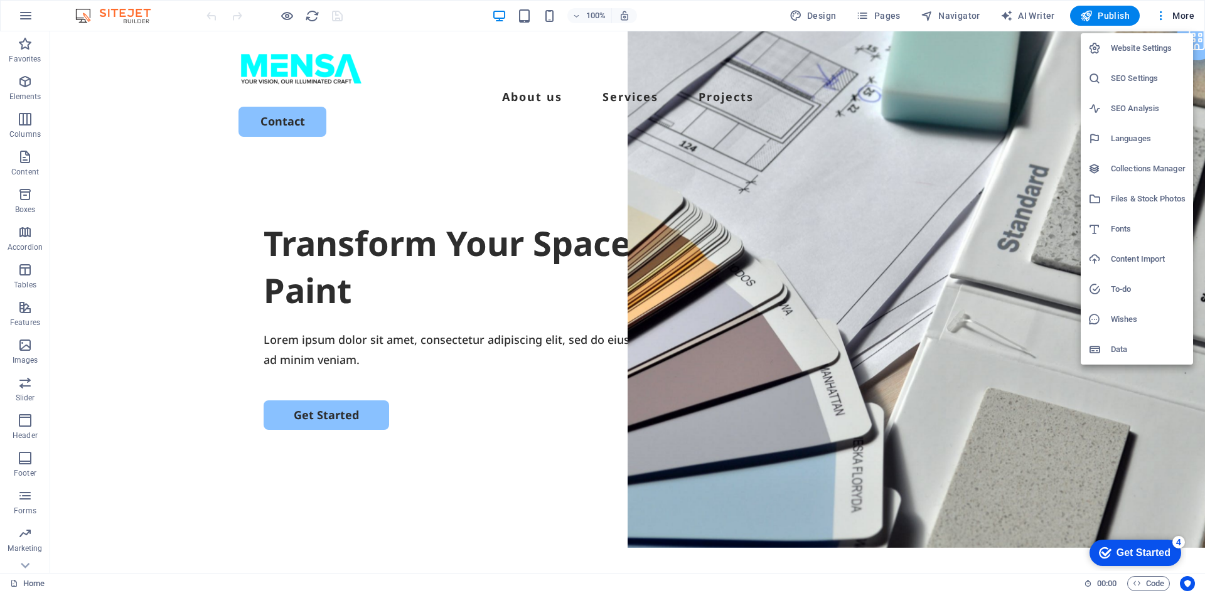
click at [1151, 45] on h6 "Website Settings" at bounding box center [1147, 48] width 75 height 15
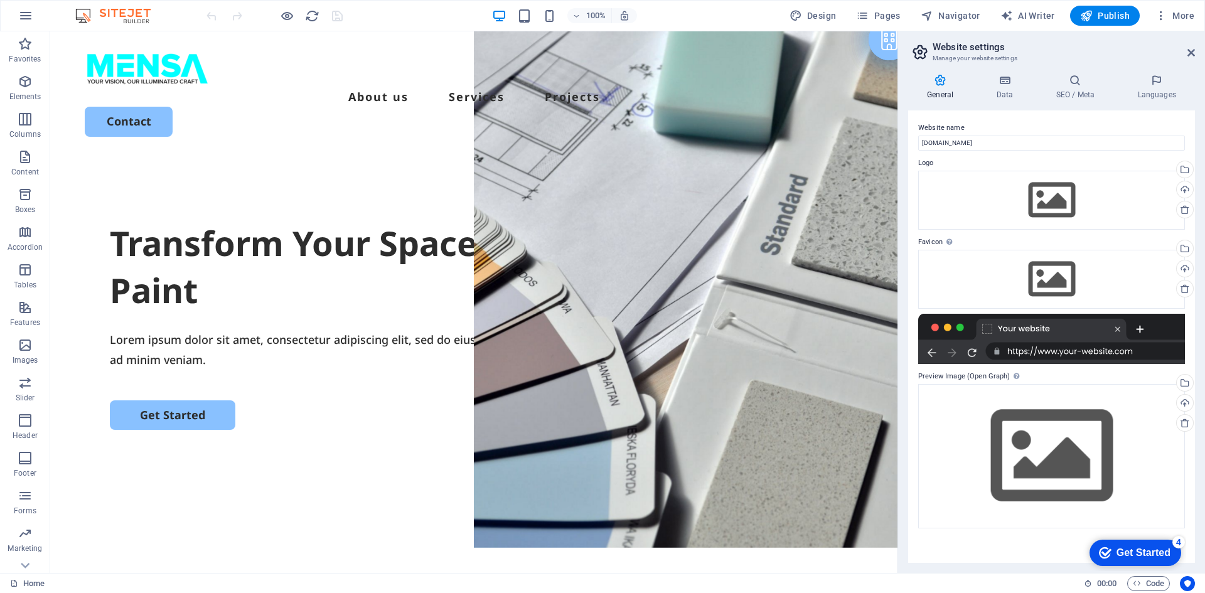
click at [986, 120] on label "Website name" at bounding box center [1051, 127] width 267 height 15
click at [986, 136] on input "[DOMAIN_NAME]" at bounding box center [1051, 143] width 267 height 15
click at [976, 122] on label "Website name" at bounding box center [1051, 127] width 267 height 15
click at [976, 136] on input "[DOMAIN_NAME]" at bounding box center [1051, 143] width 267 height 15
click at [1122, 13] on span "Publish" at bounding box center [1105, 15] width 50 height 13
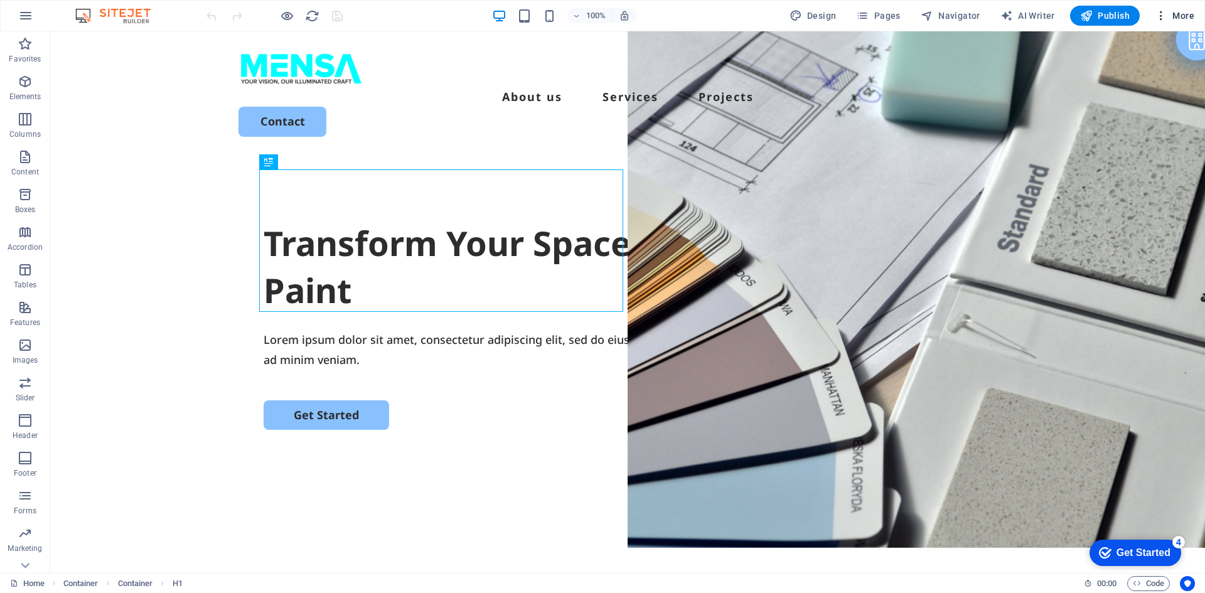
click at [1161, 9] on button "More" at bounding box center [1174, 16] width 50 height 20
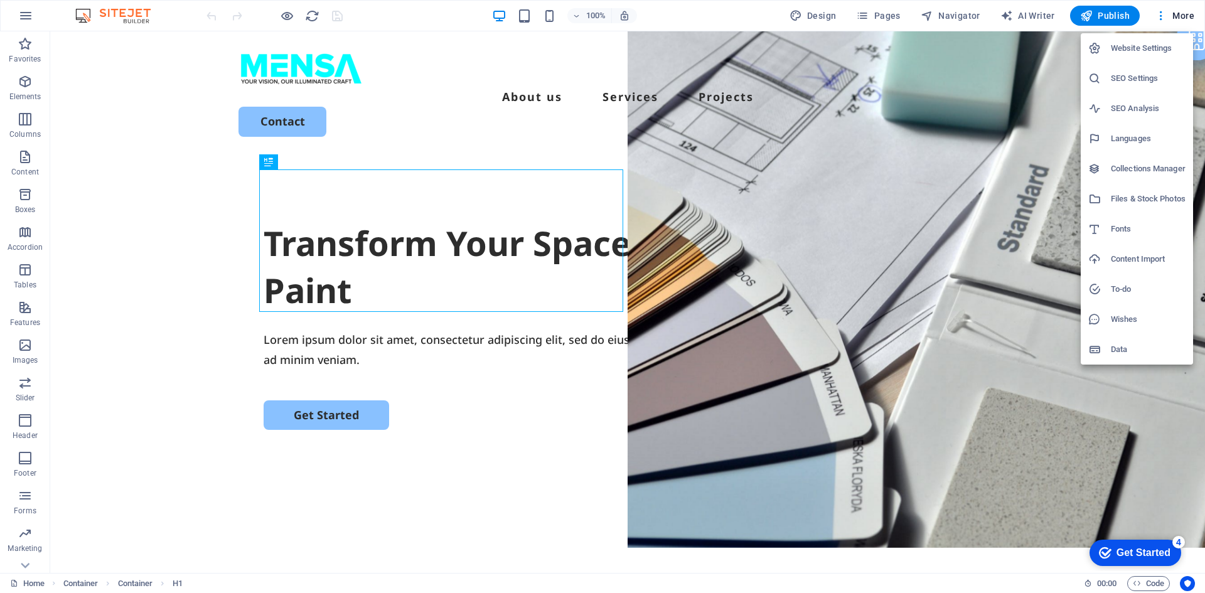
click at [376, 4] on div at bounding box center [602, 296] width 1205 height 593
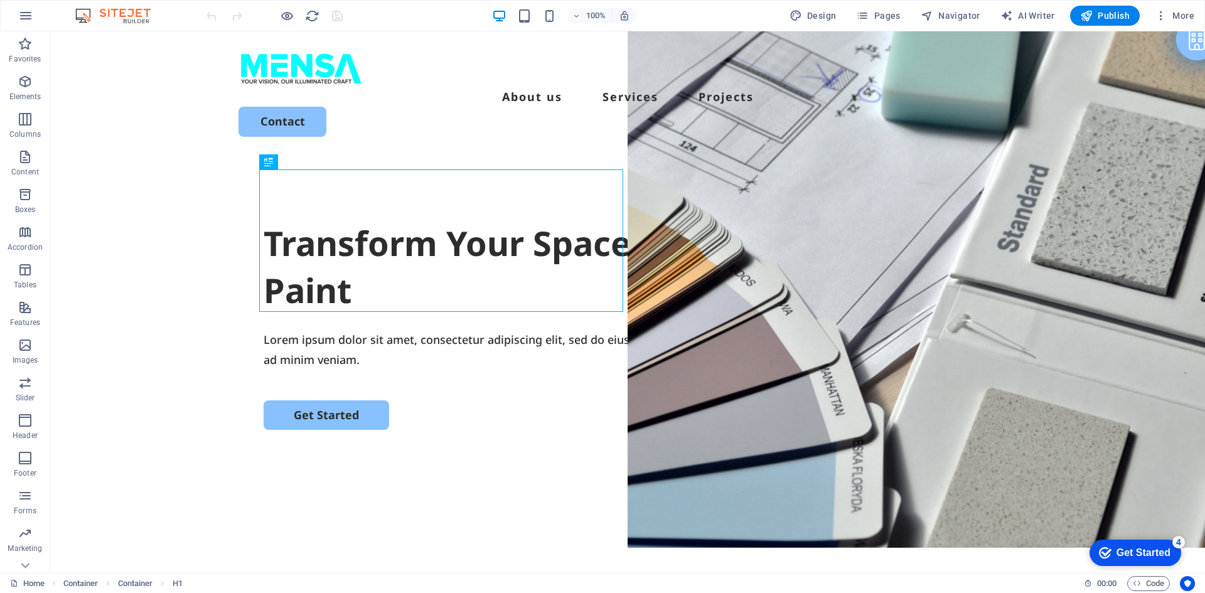
click at [120, 15] on img at bounding box center [119, 15] width 94 height 15
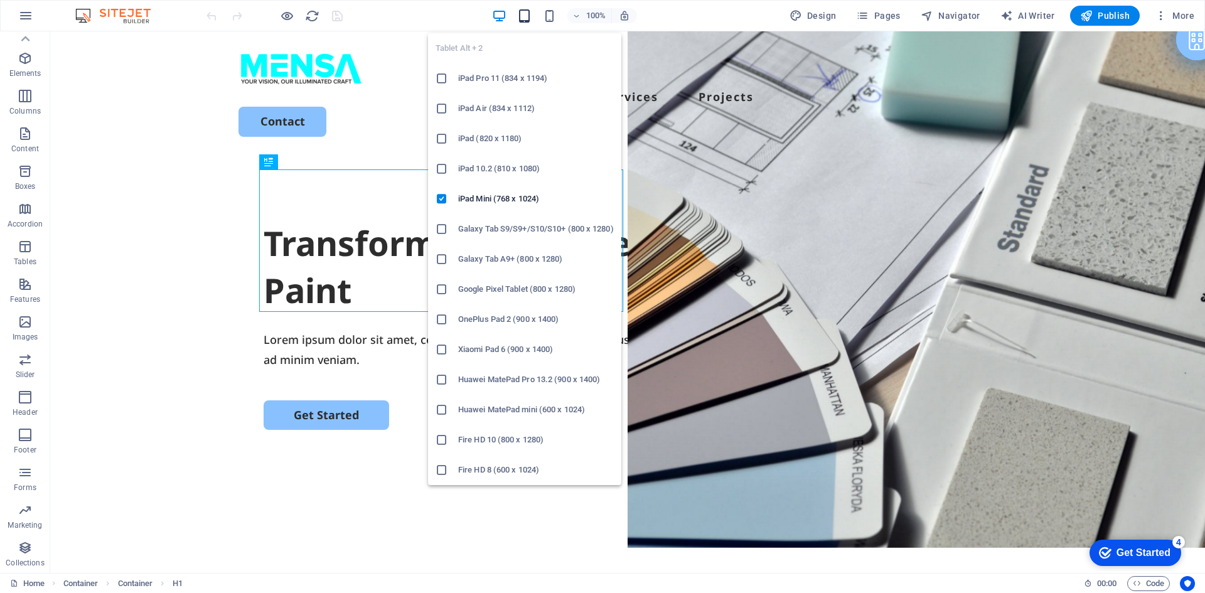
click at [521, 17] on icon "button" at bounding box center [524, 16] width 14 height 14
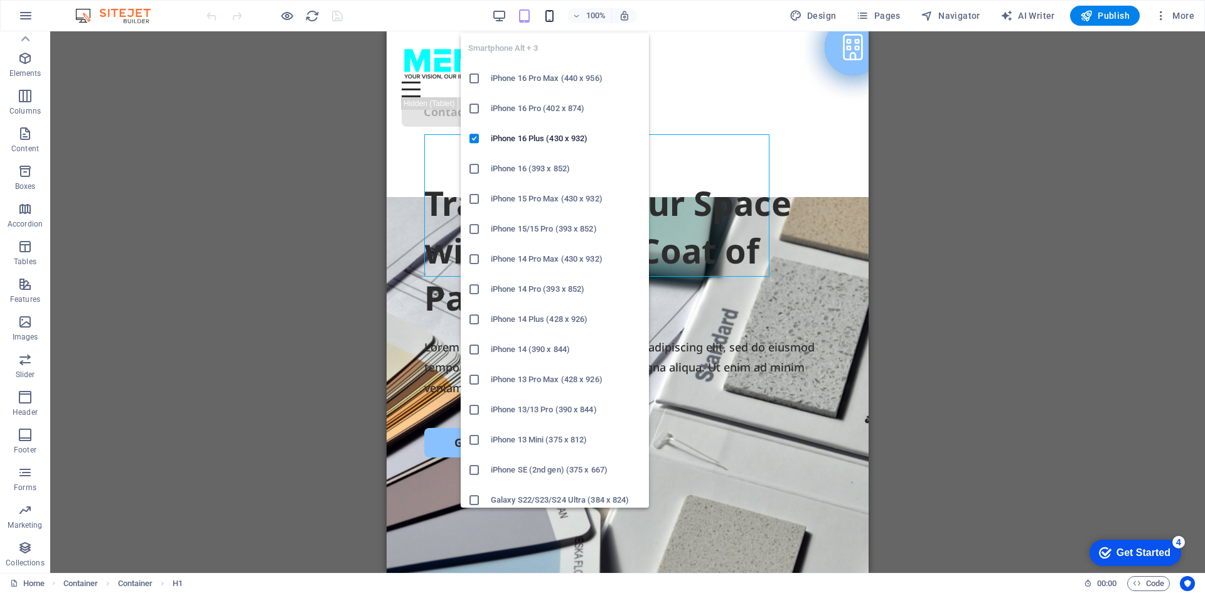
click at [552, 15] on icon "button" at bounding box center [549, 16] width 14 height 14
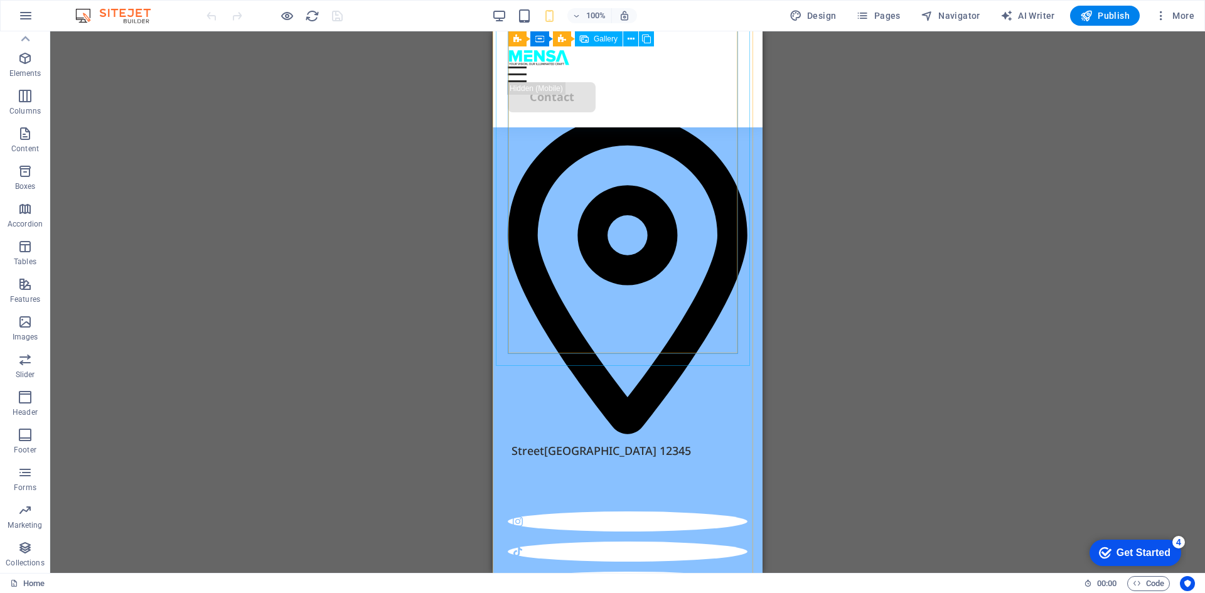
scroll to position [4956, 0]
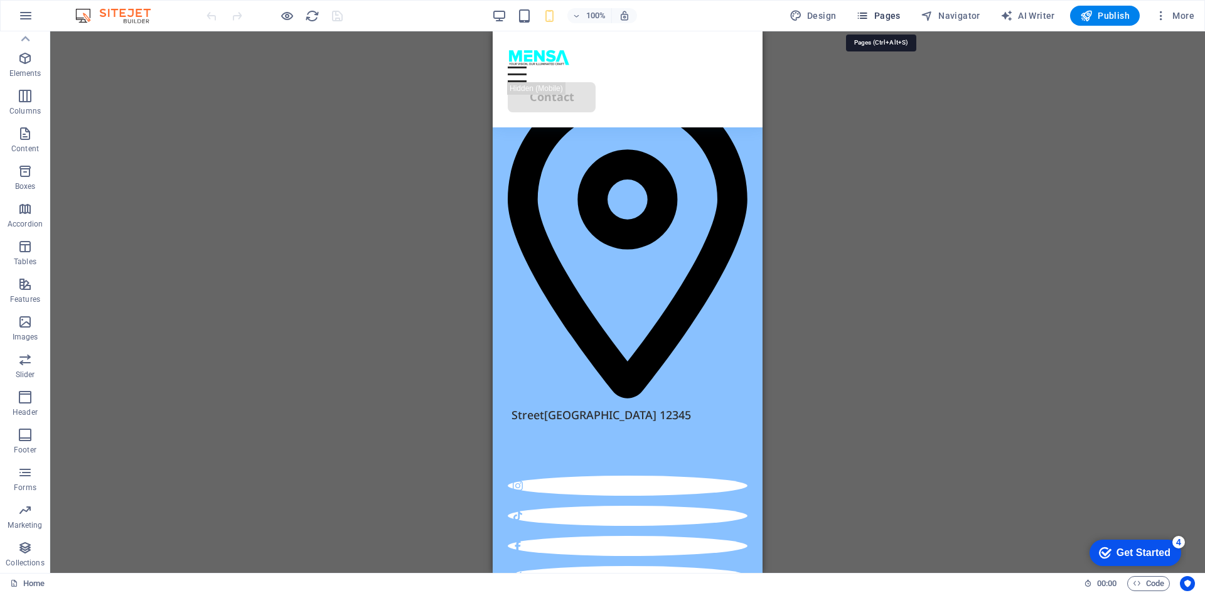
click at [877, 13] on span "Pages" at bounding box center [878, 15] width 44 height 13
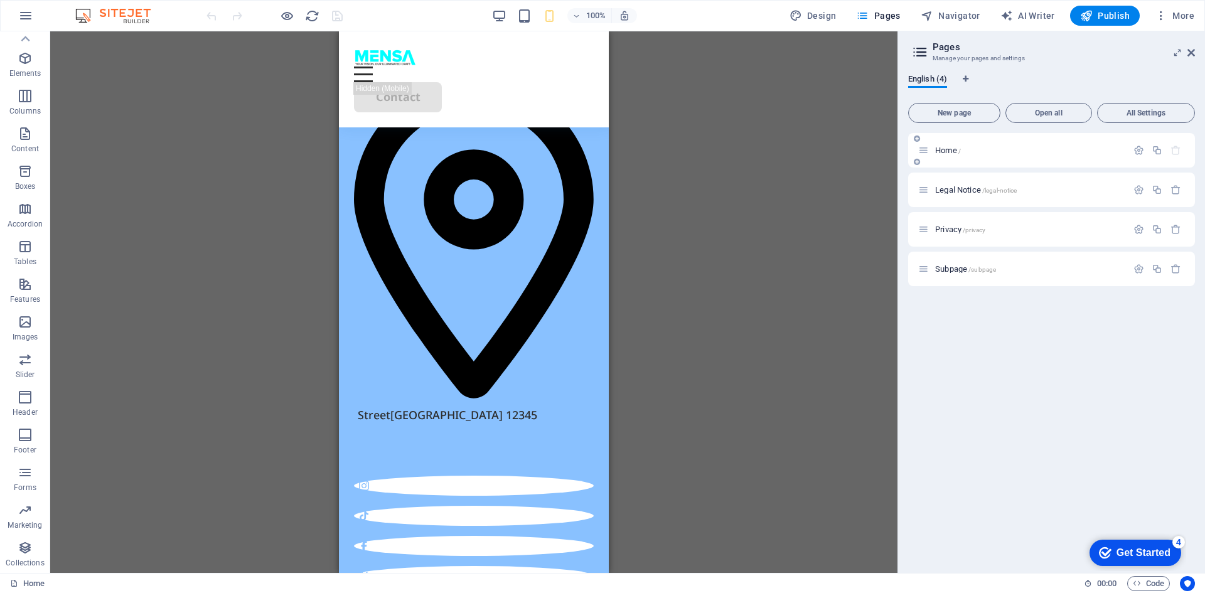
click at [941, 154] on div "Home /" at bounding box center [1022, 150] width 209 height 14
click at [1137, 149] on icon "button" at bounding box center [1138, 150] width 11 height 11
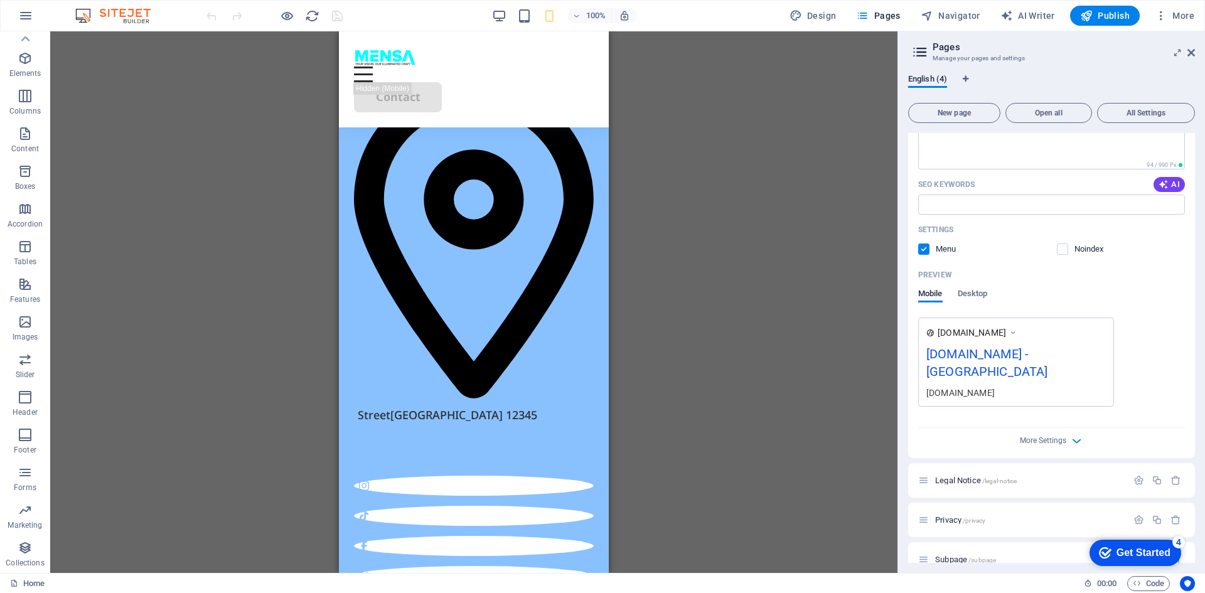
scroll to position [196, 0]
click at [1028, 354] on div "ourmensa.com - Berlin" at bounding box center [1015, 364] width 179 height 42
click at [1017, 331] on icon at bounding box center [1012, 331] width 9 height 13
